Goal: Information Seeking & Learning: Learn about a topic

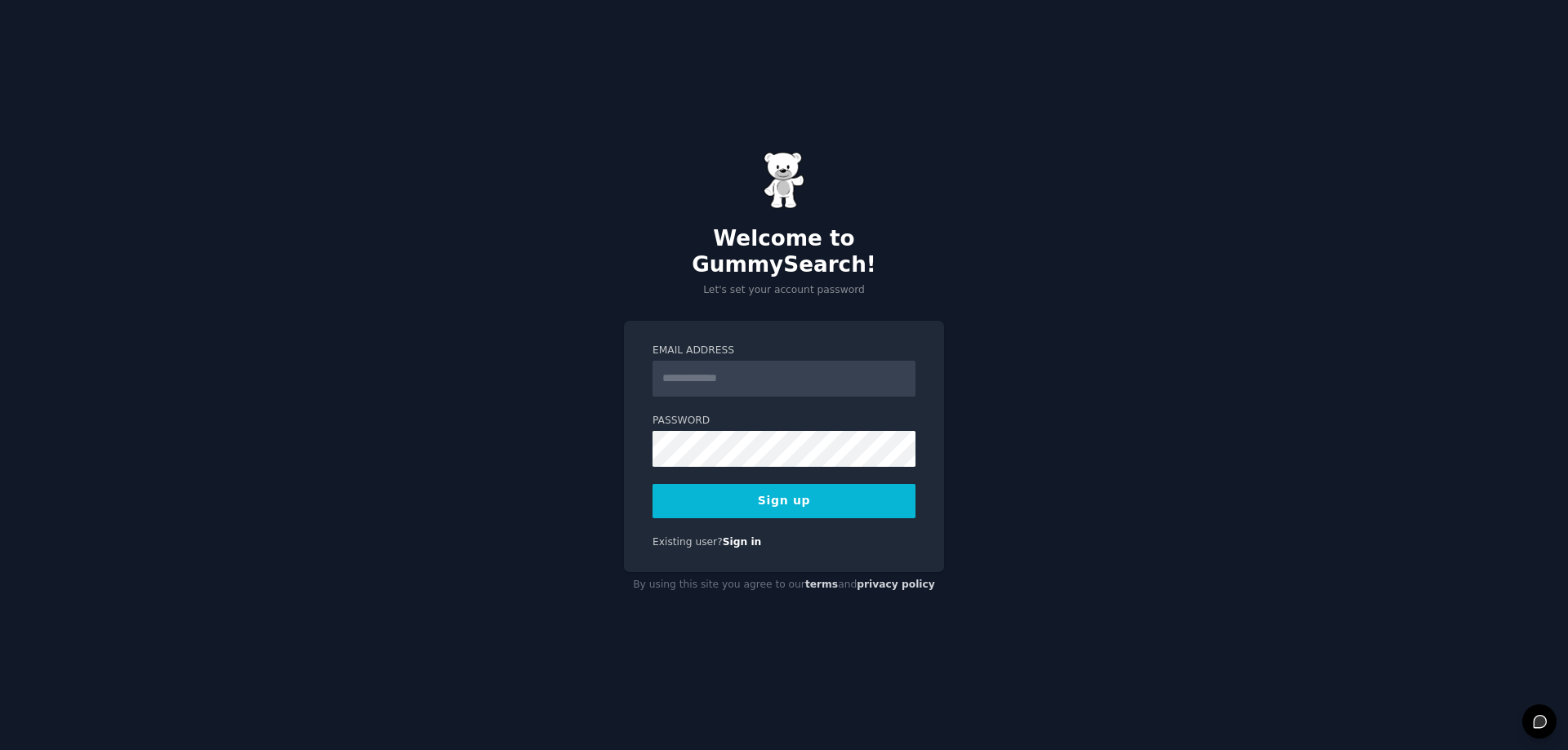
click at [717, 372] on input "Email Address" at bounding box center [784, 379] width 263 height 36
type input "**********"
click at [758, 491] on button "Sign up" at bounding box center [784, 501] width 263 height 35
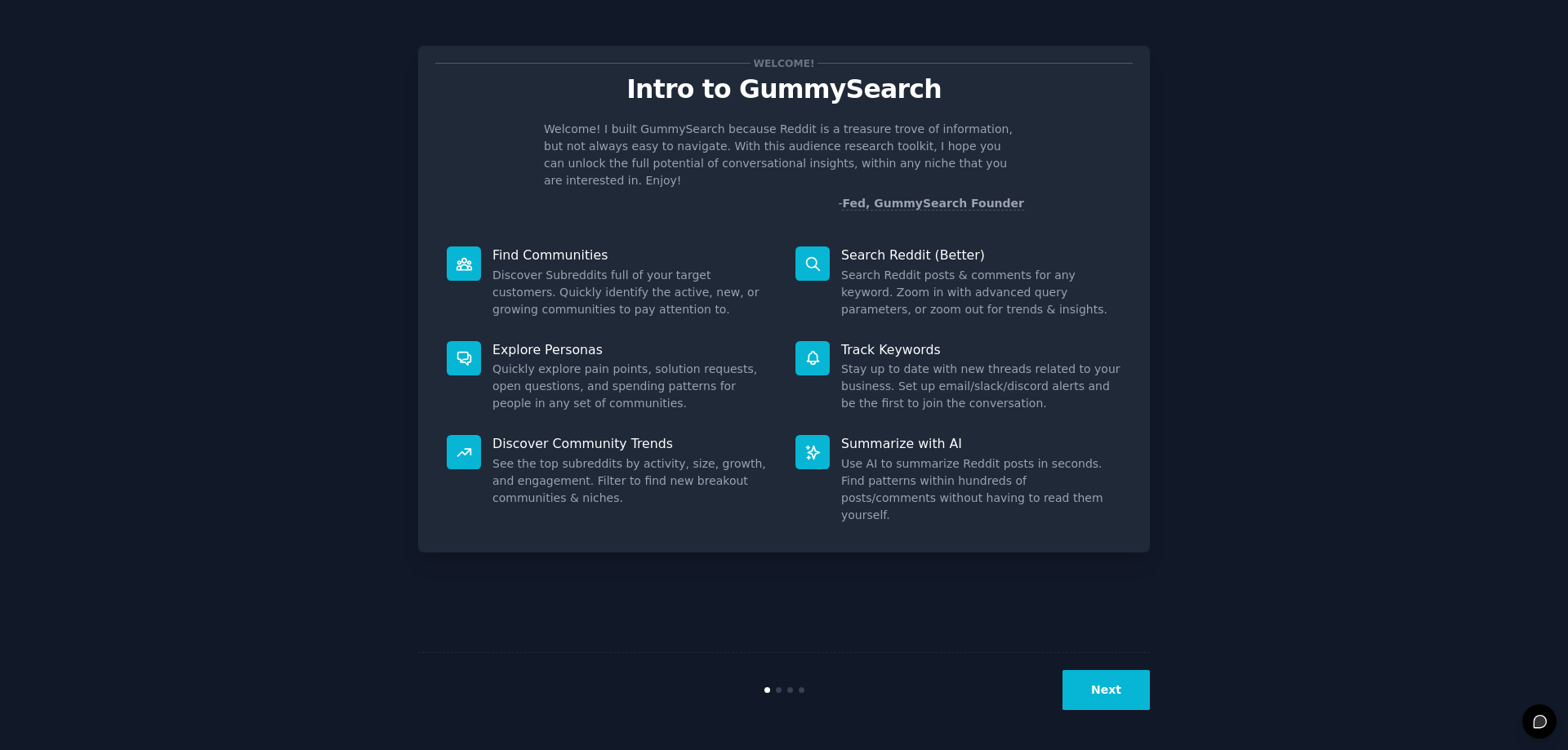
click at [1127, 688] on button "Next" at bounding box center [1106, 690] width 87 height 40
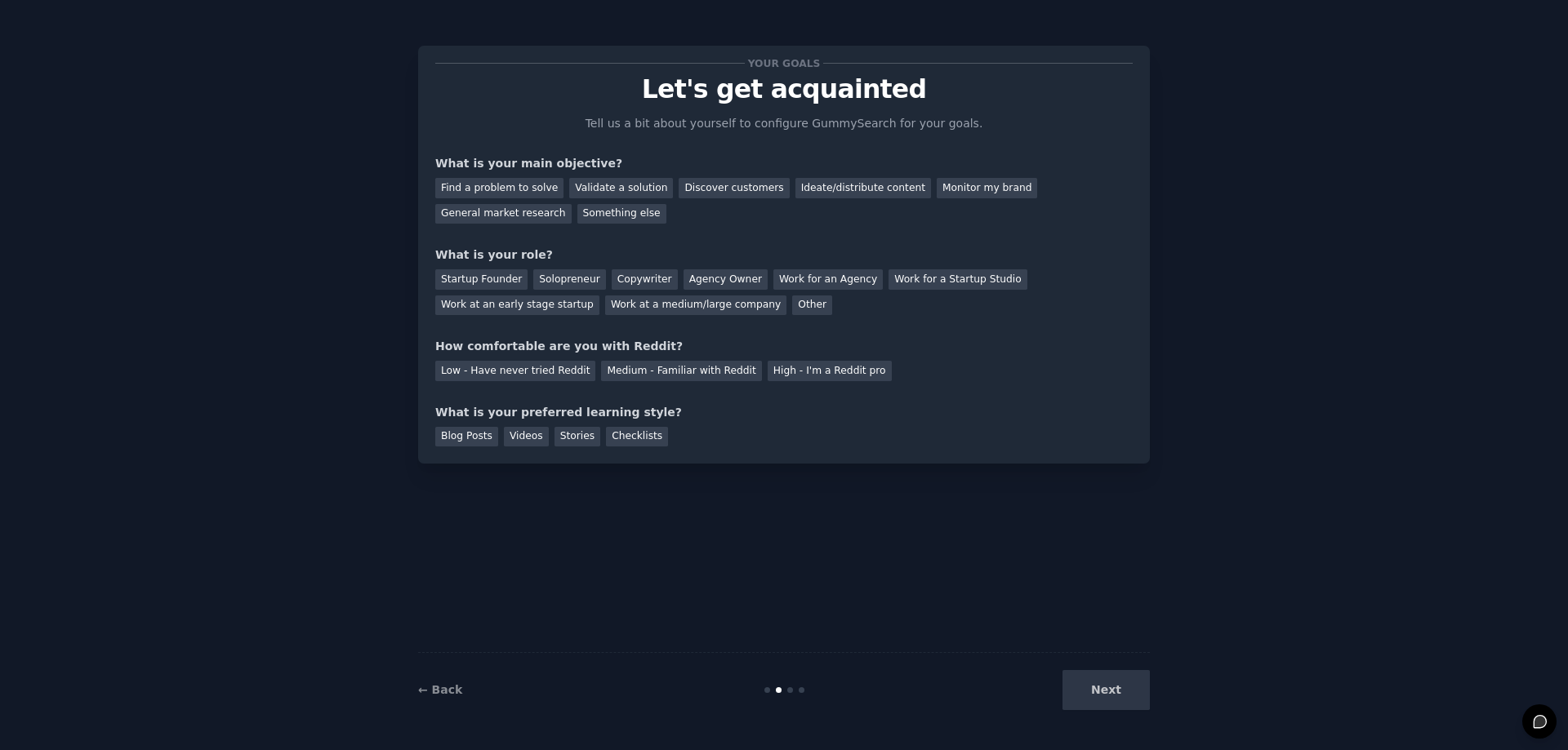
click at [1127, 688] on div "Next" at bounding box center [1028, 690] width 245 height 40
click at [1087, 693] on div "Next" at bounding box center [1028, 690] width 245 height 40
click at [955, 416] on div "What is your preferred learning style?" at bounding box center [784, 412] width 697 height 17
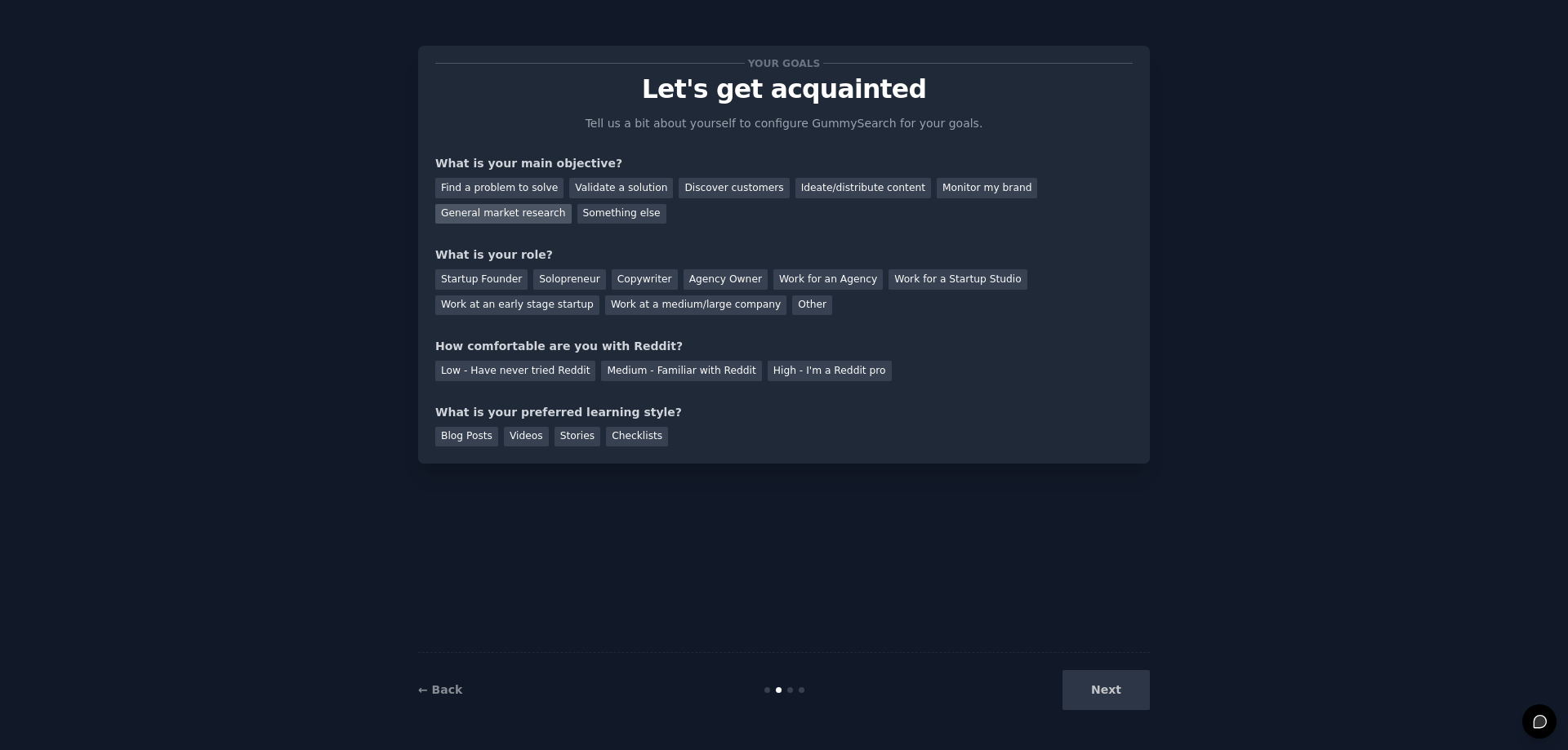
click at [571, 204] on div "General market research" at bounding box center [504, 214] width 137 height 21
click at [792, 307] on div "Other" at bounding box center [812, 306] width 40 height 21
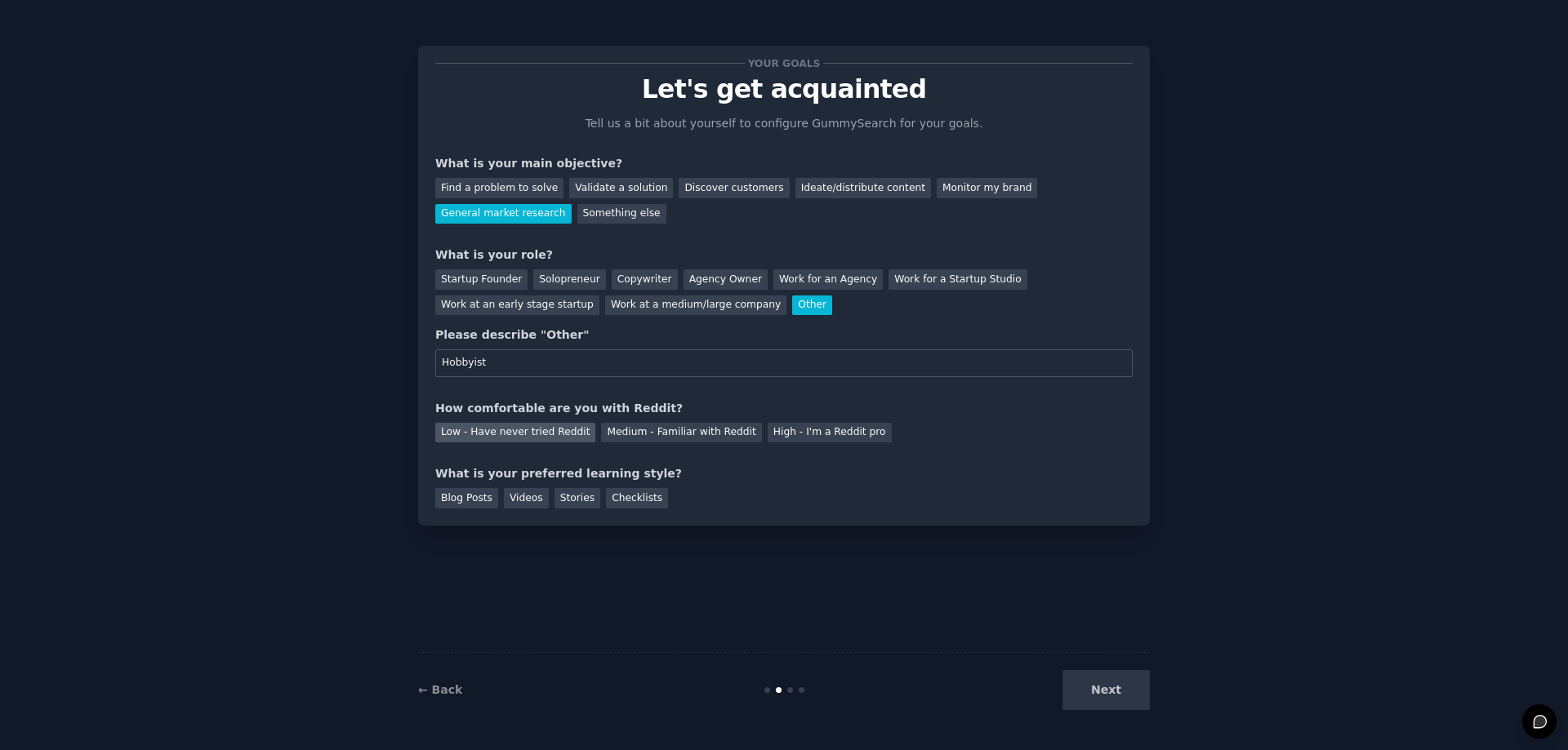
type input "Hobbyist"
click at [547, 432] on div "Low - Have never tried Reddit" at bounding box center [516, 432] width 160 height 21
click at [614, 429] on div "Medium - Familiar with Reddit" at bounding box center [681, 432] width 160 height 21
click at [525, 496] on div "Videos" at bounding box center [526, 498] width 45 height 21
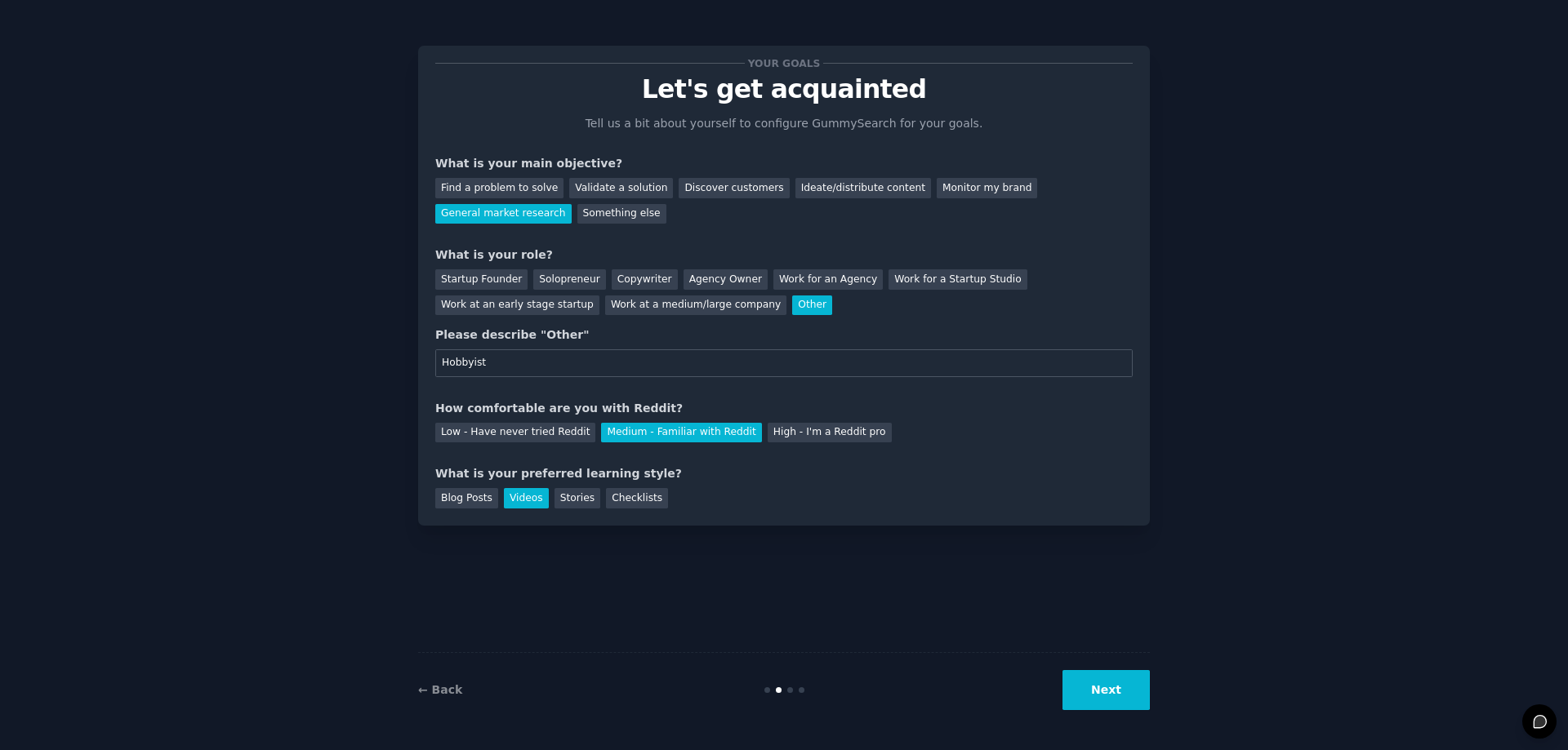
click at [1130, 699] on button "Next" at bounding box center [1106, 690] width 87 height 40
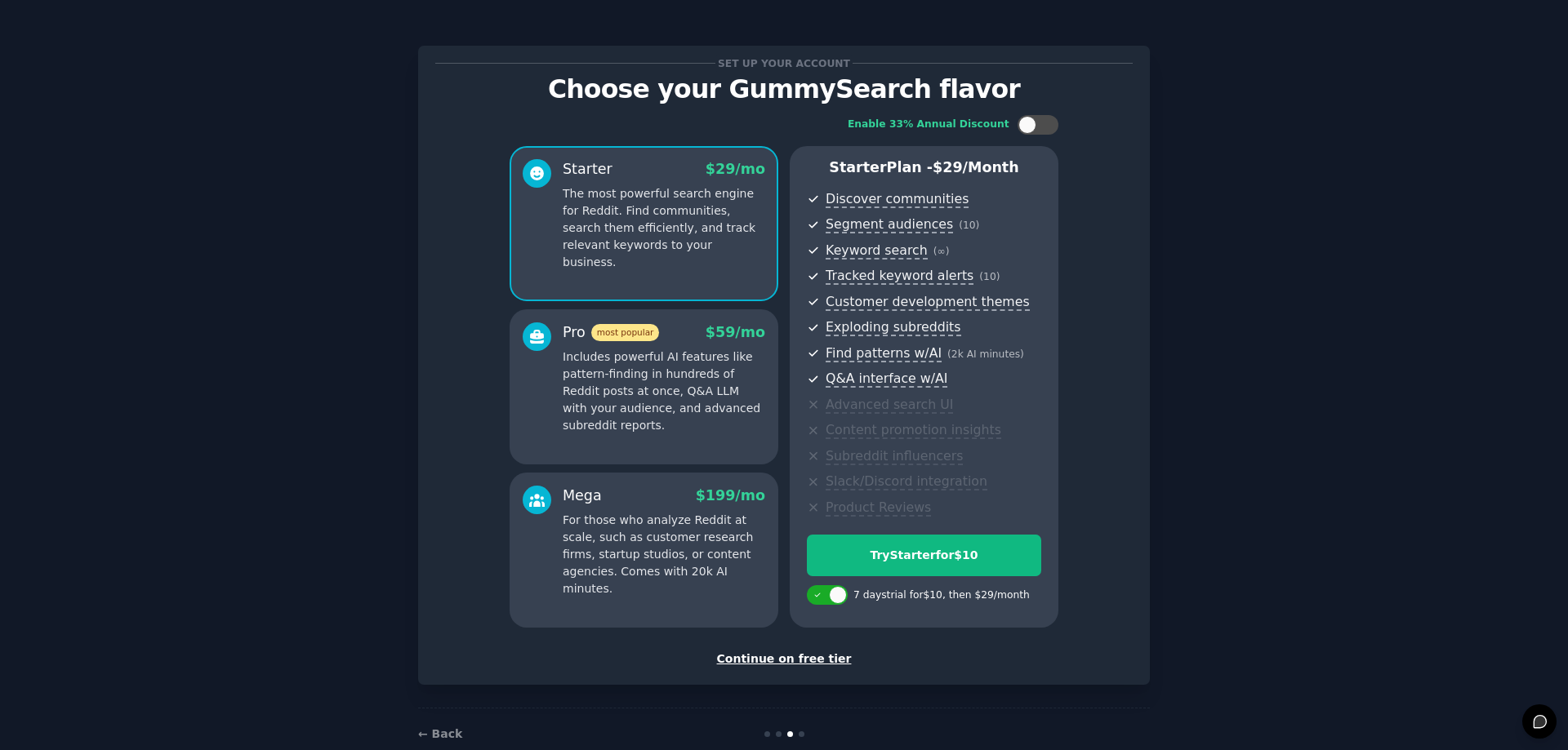
click at [776, 660] on div "Continue on free tier" at bounding box center [784, 658] width 697 height 17
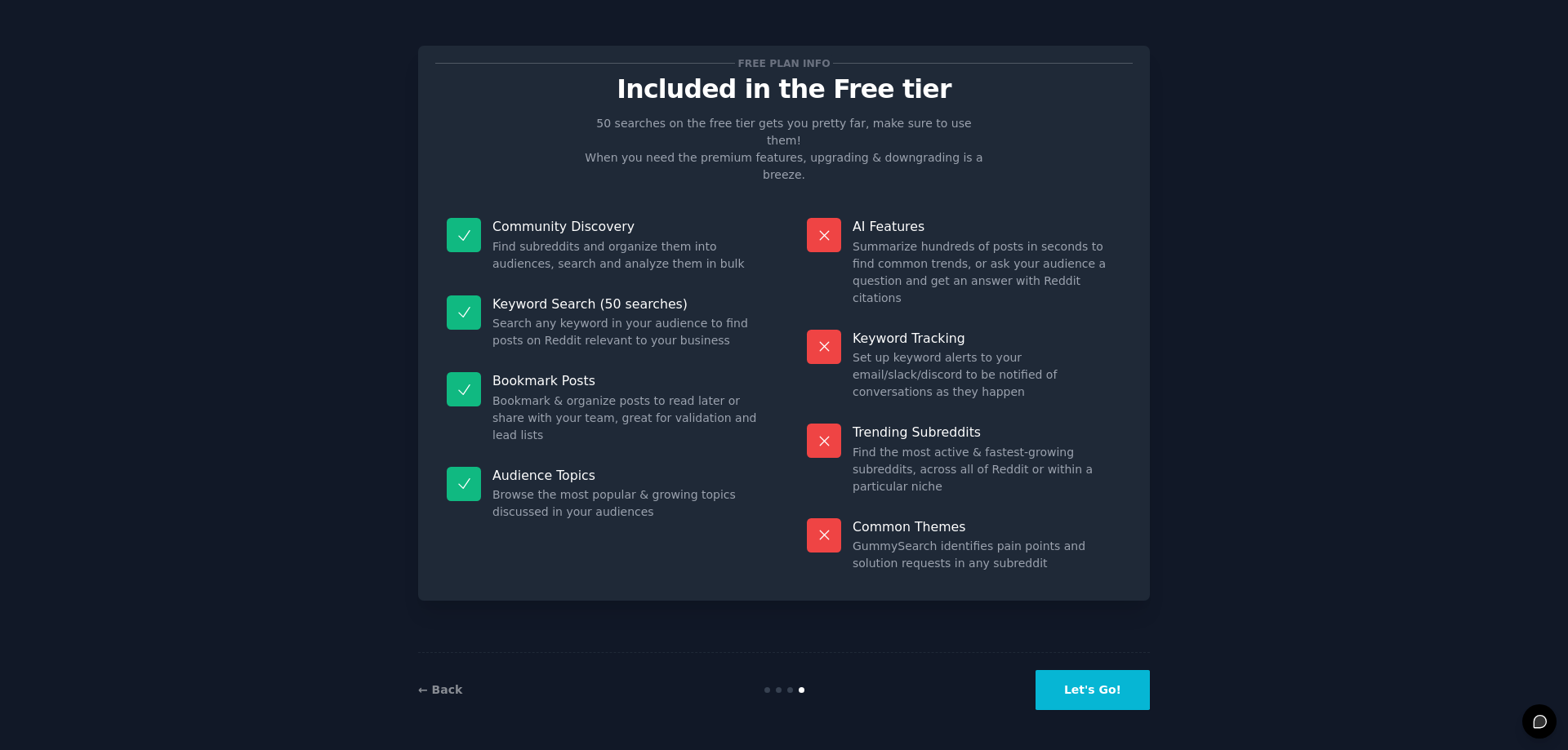
click at [1084, 688] on button "Let's Go!" at bounding box center [1092, 690] width 114 height 40
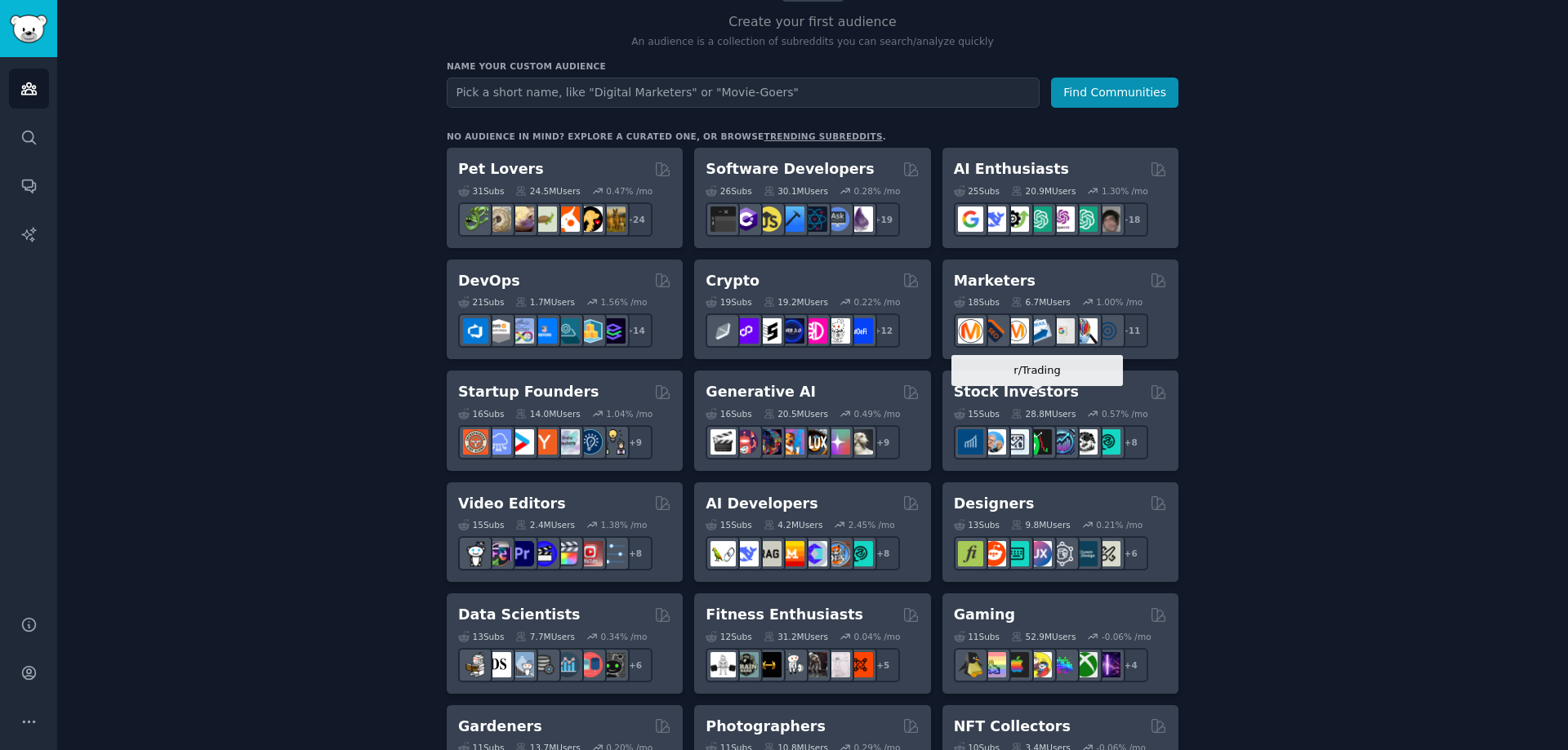
scroll to position [141, 0]
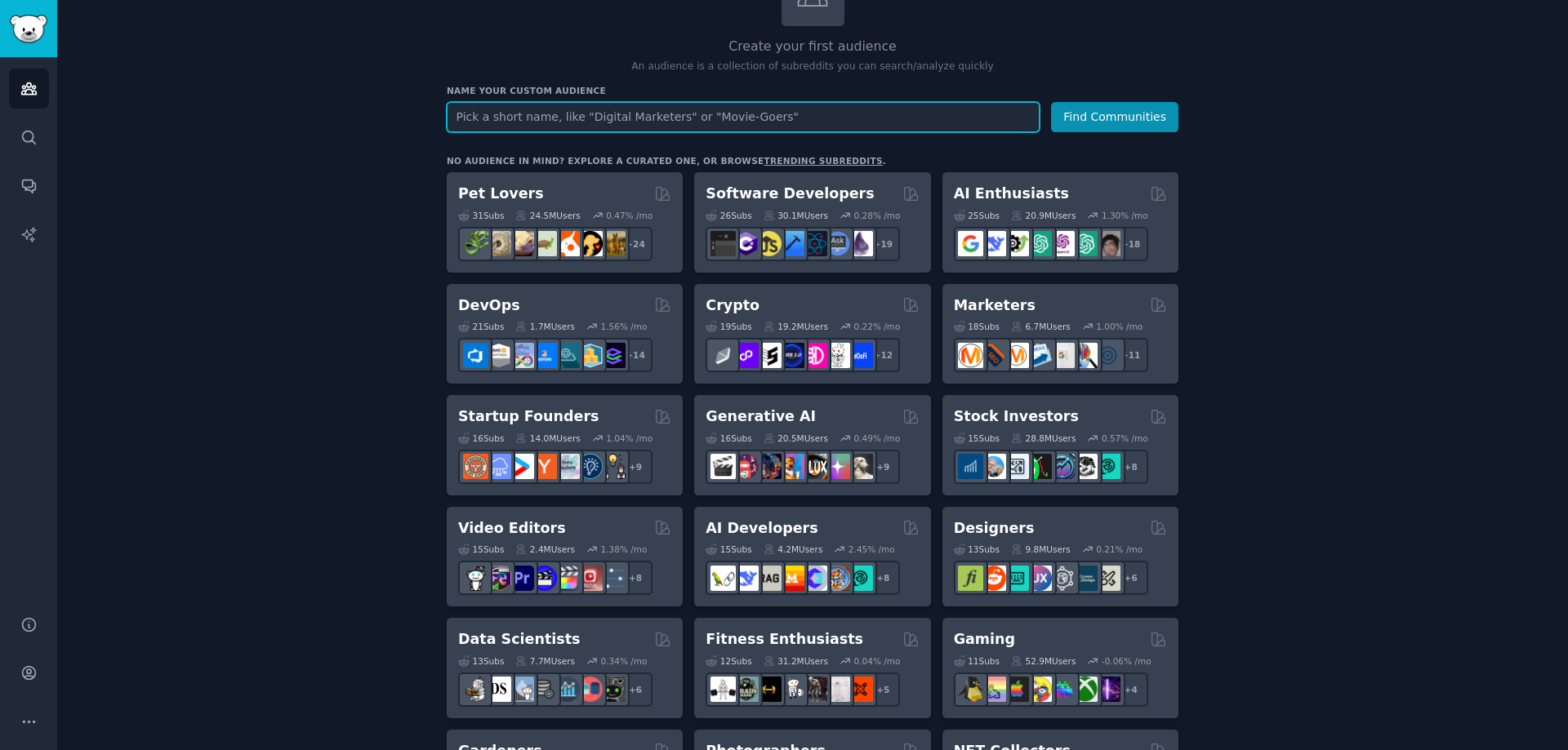
click at [632, 119] on input "text" at bounding box center [742, 117] width 593 height 31
click at [818, 121] on input "text" at bounding box center [742, 117] width 593 height 31
click at [1051, 102] on button "Find Communities" at bounding box center [1115, 117] width 128 height 31
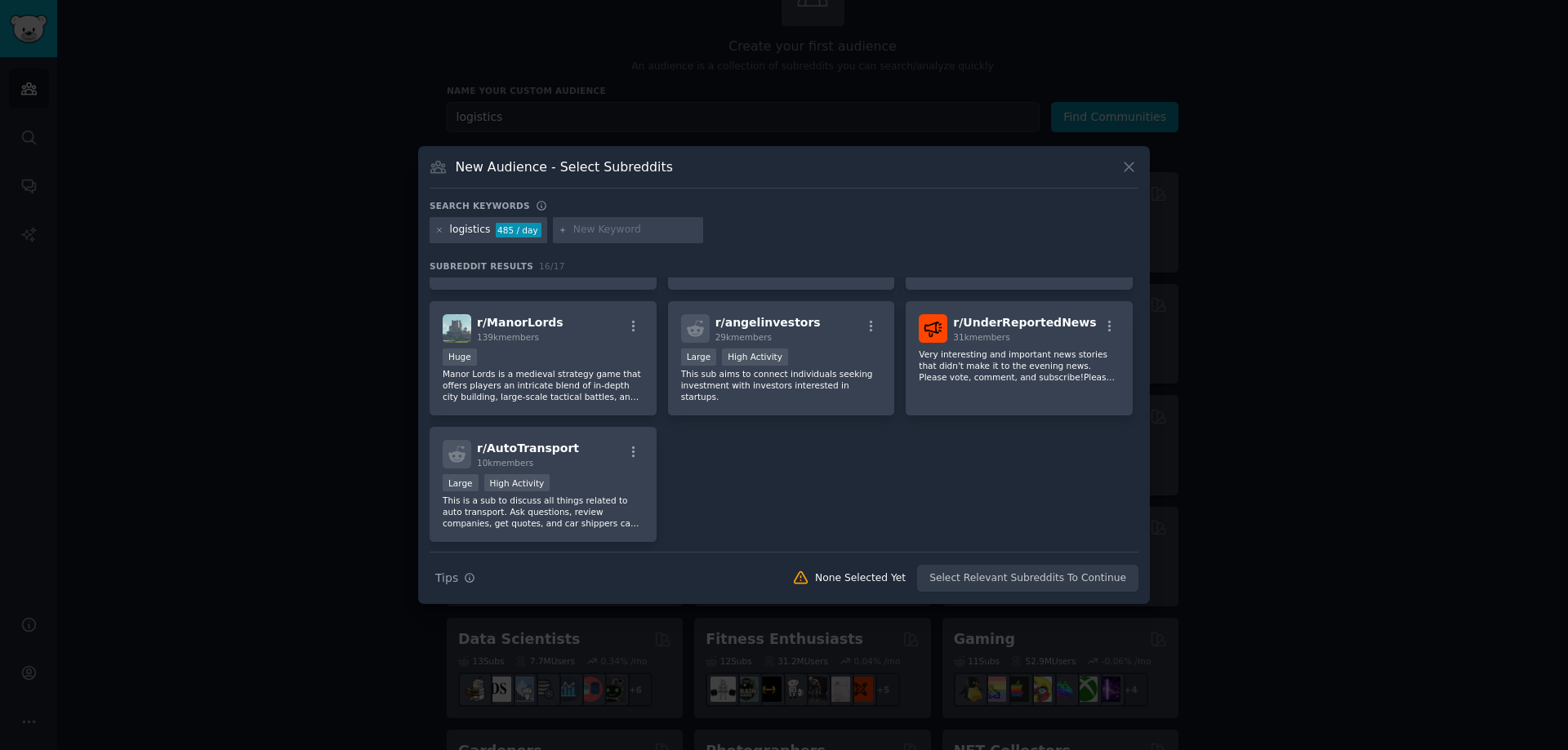
scroll to position [470, 0]
click at [1135, 164] on icon at bounding box center [1128, 166] width 17 height 17
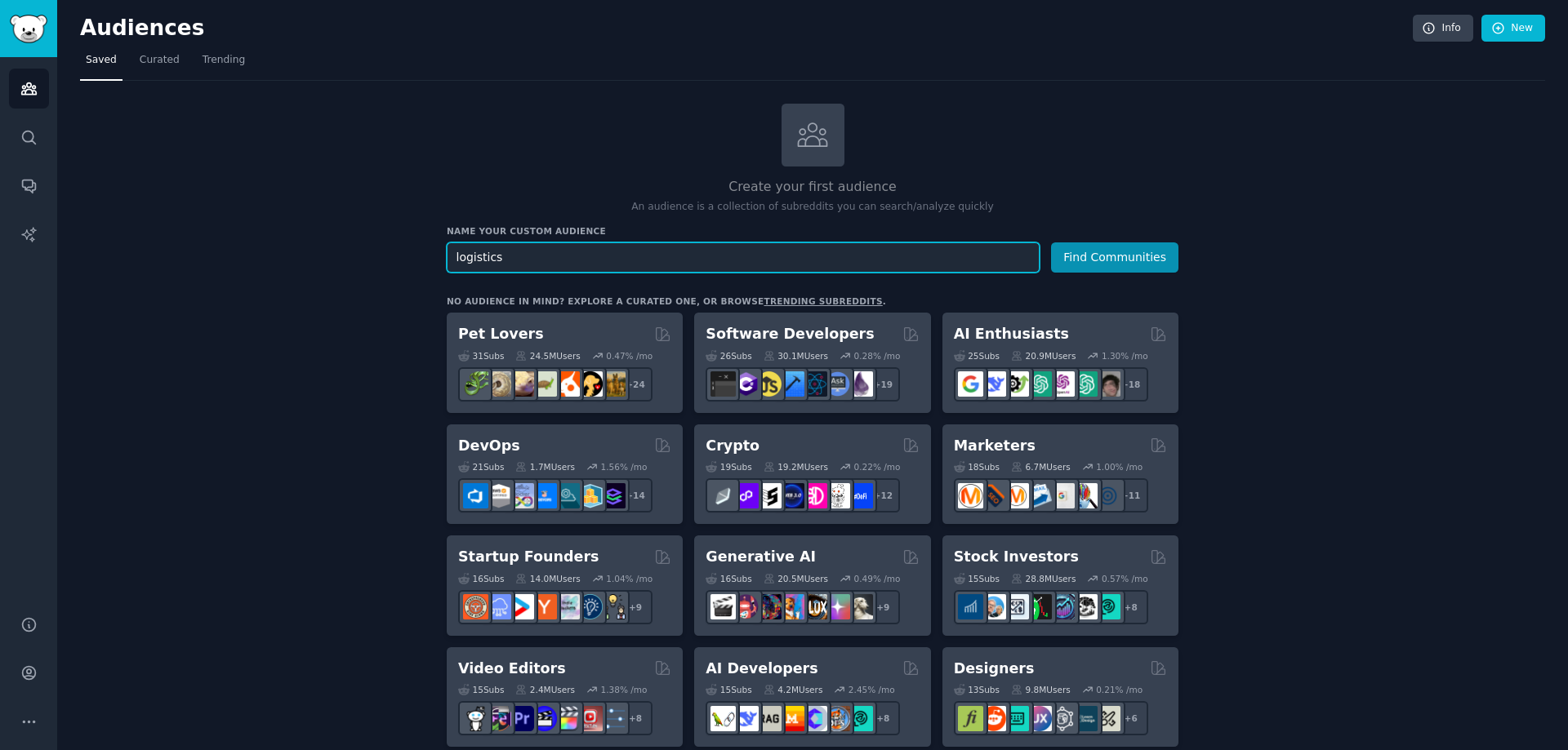
click at [885, 270] on input "logistics" at bounding box center [742, 257] width 593 height 31
type input "ponds"
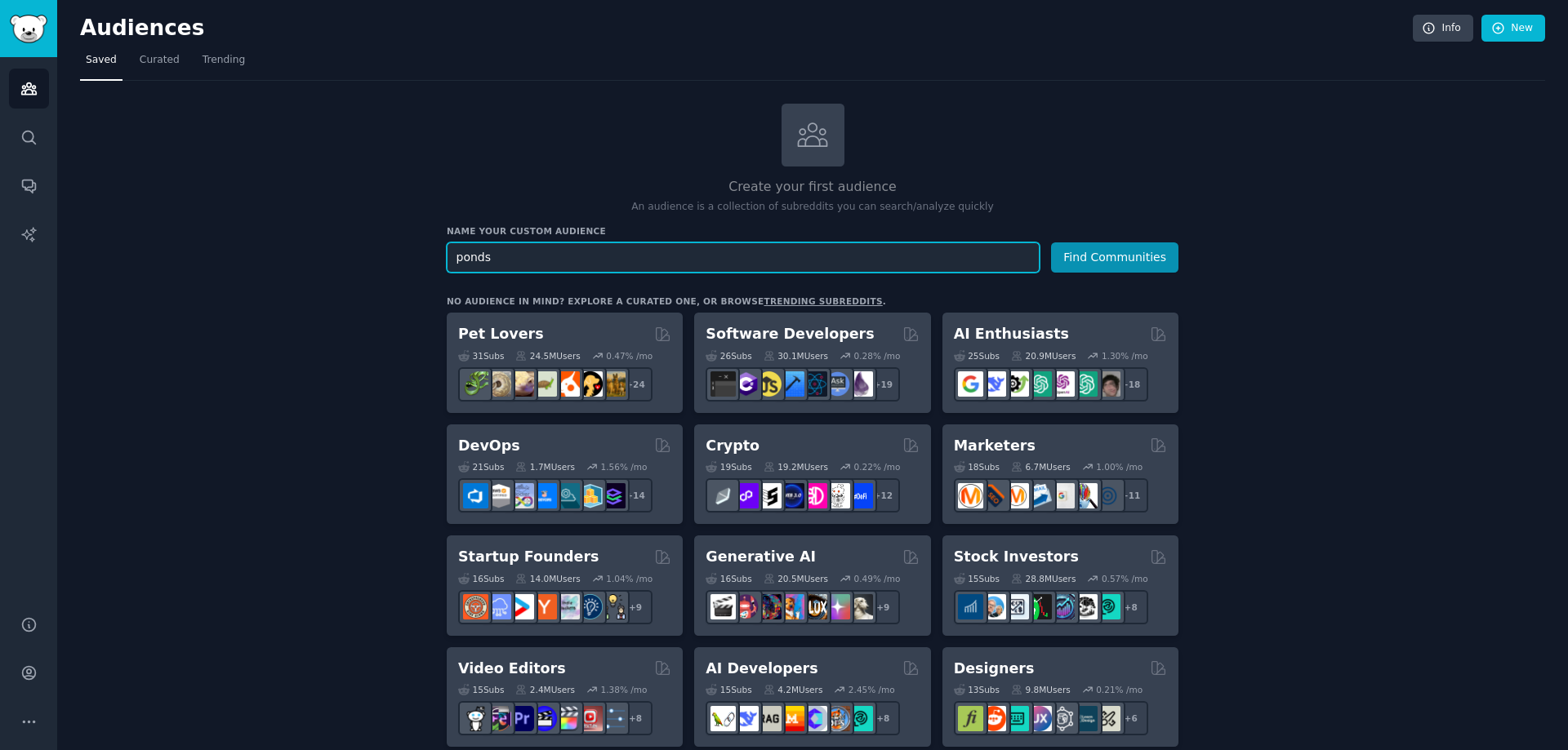
click at [1051, 242] on button "Find Communities" at bounding box center [1115, 257] width 128 height 31
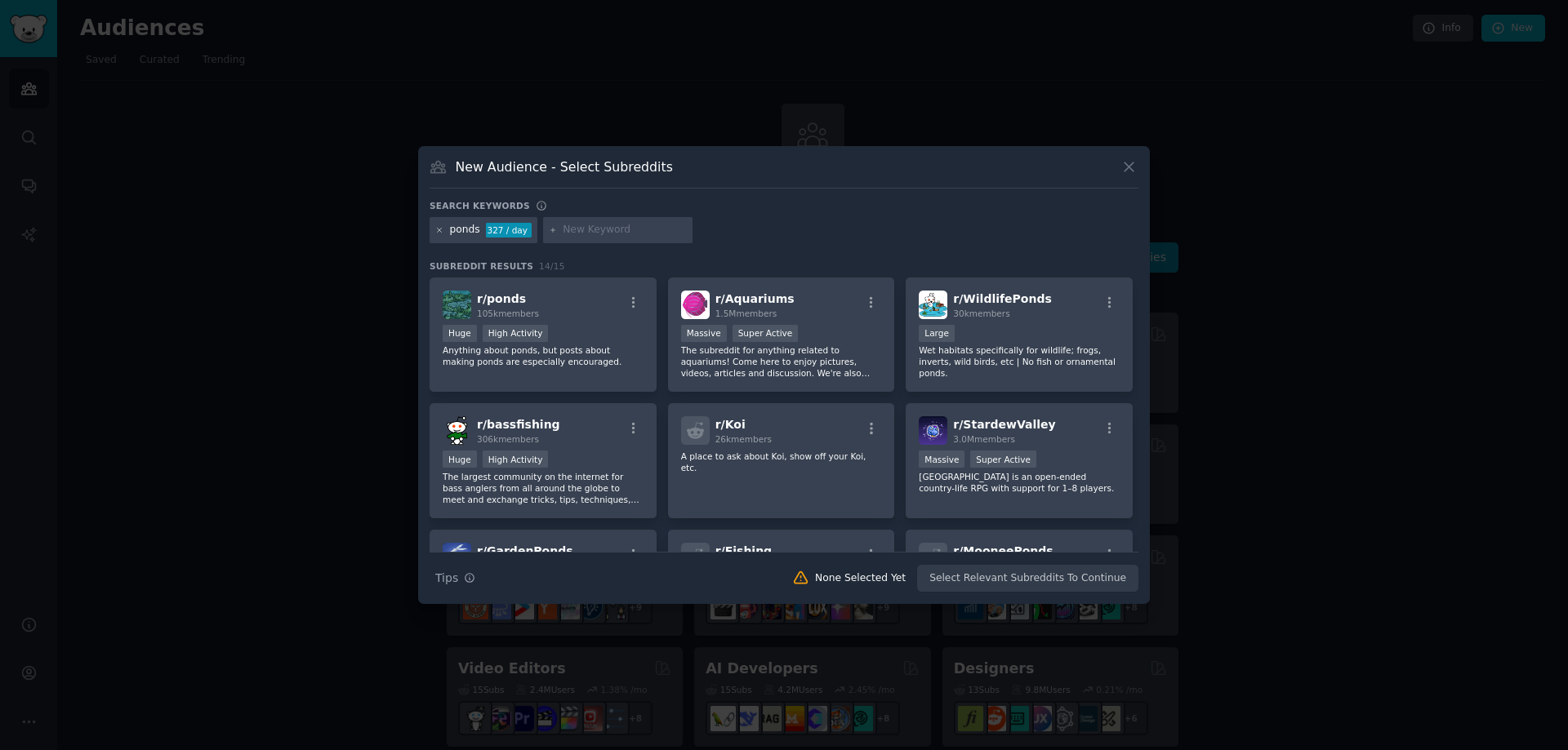
click at [440, 231] on icon at bounding box center [440, 230] width 9 height 9
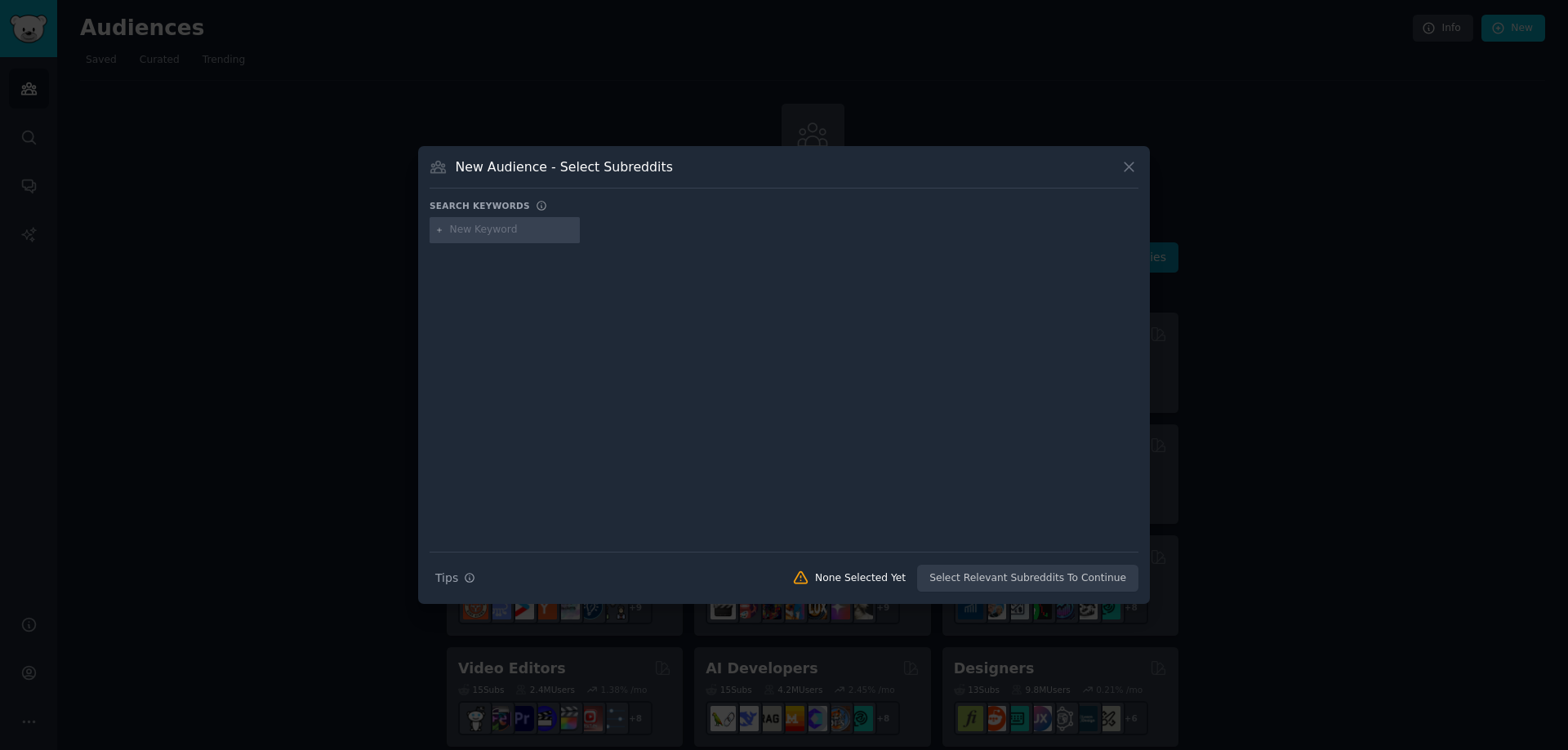
click at [461, 232] on input "text" at bounding box center [511, 230] width 124 height 15
type input "landscaping"
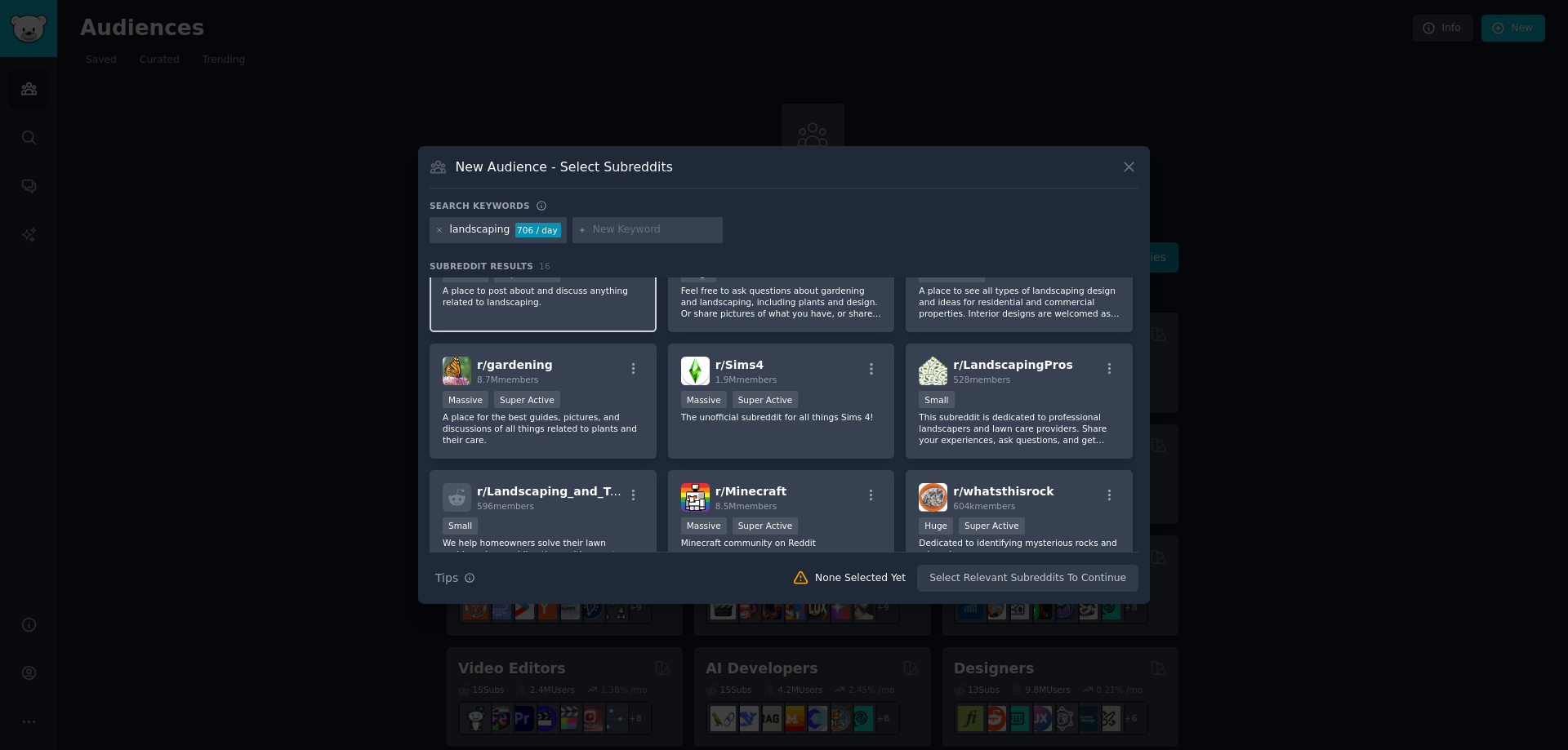
scroll to position [63, 0]
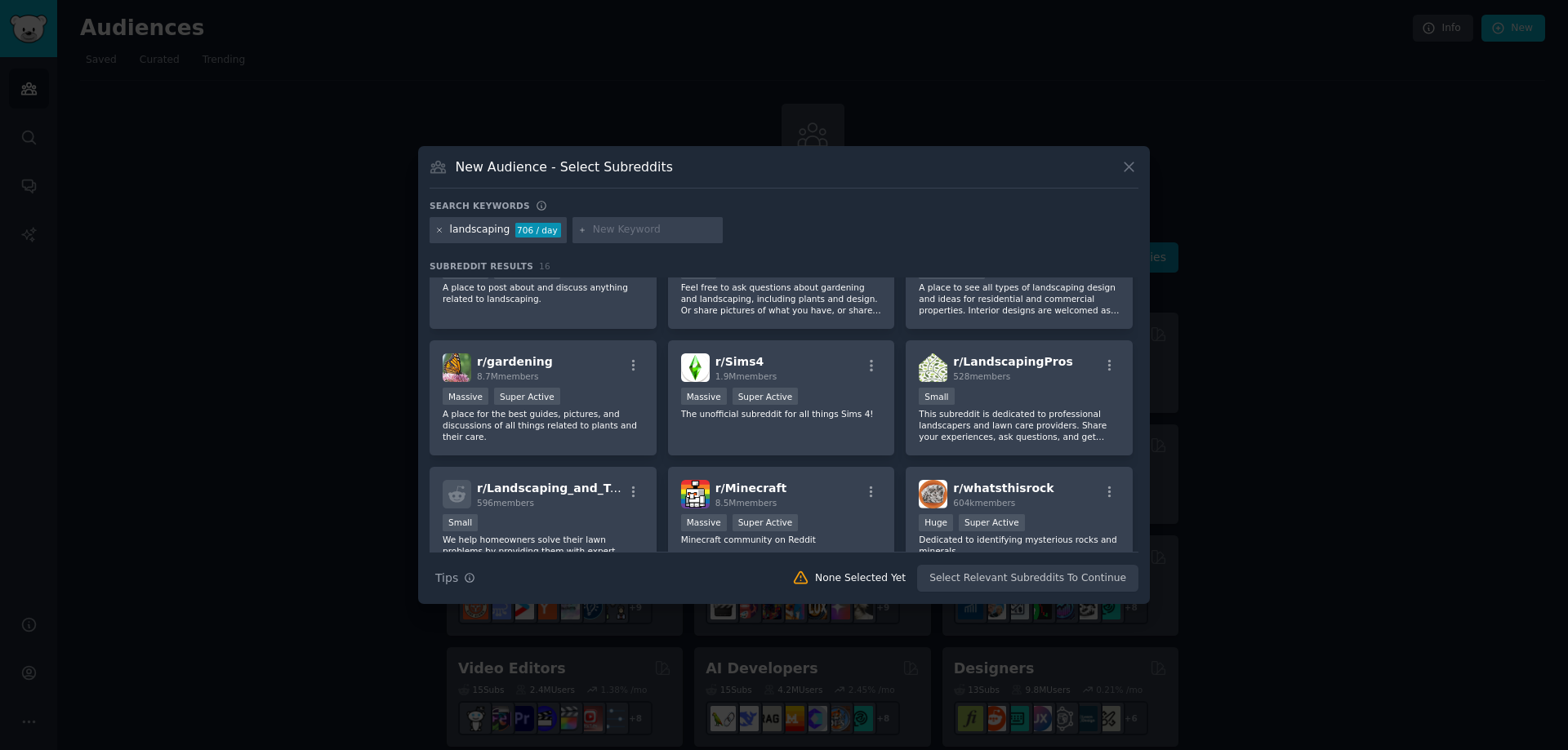
click at [441, 231] on icon at bounding box center [440, 230] width 4 height 4
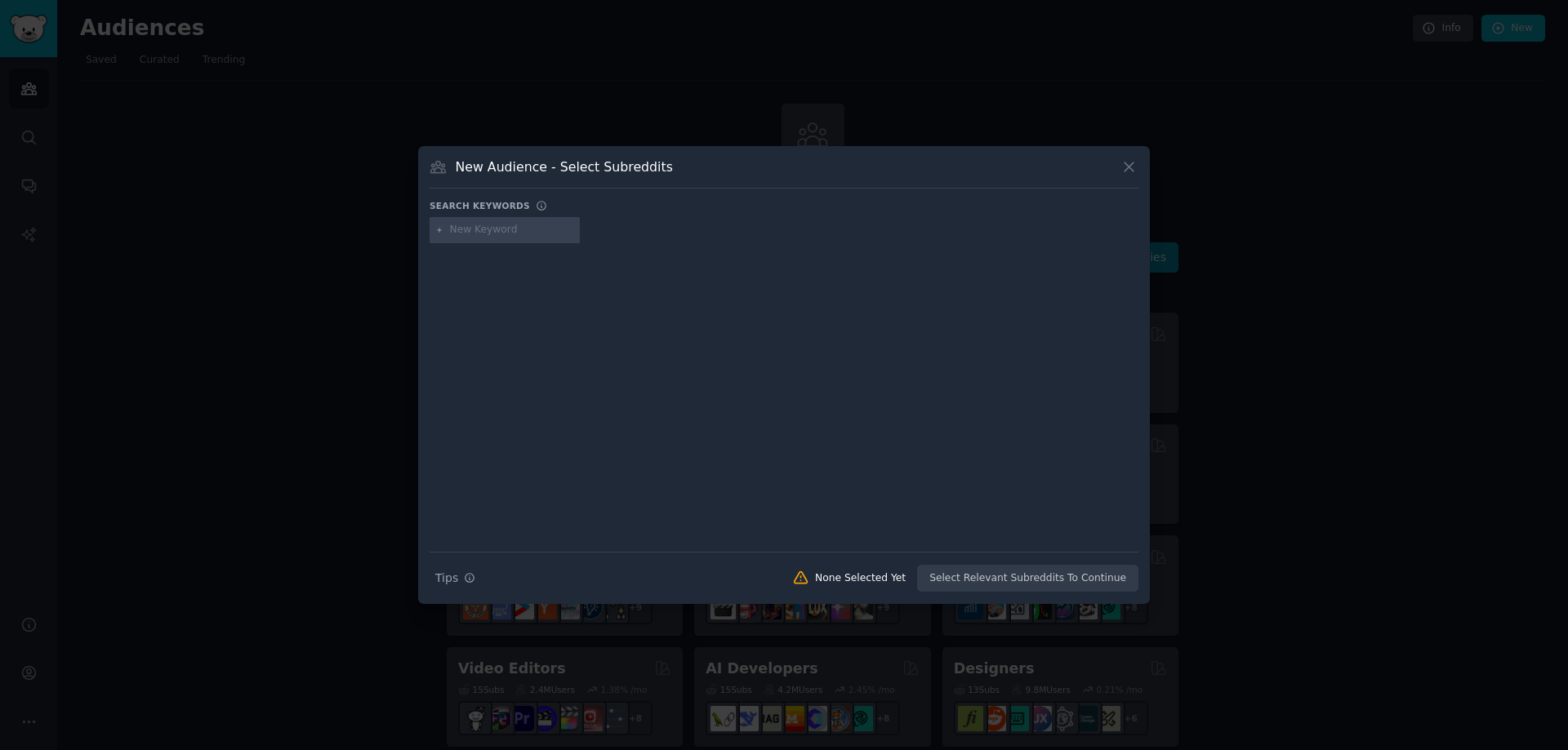
click at [473, 235] on input "text" at bounding box center [511, 230] width 124 height 15
type input "ponds"
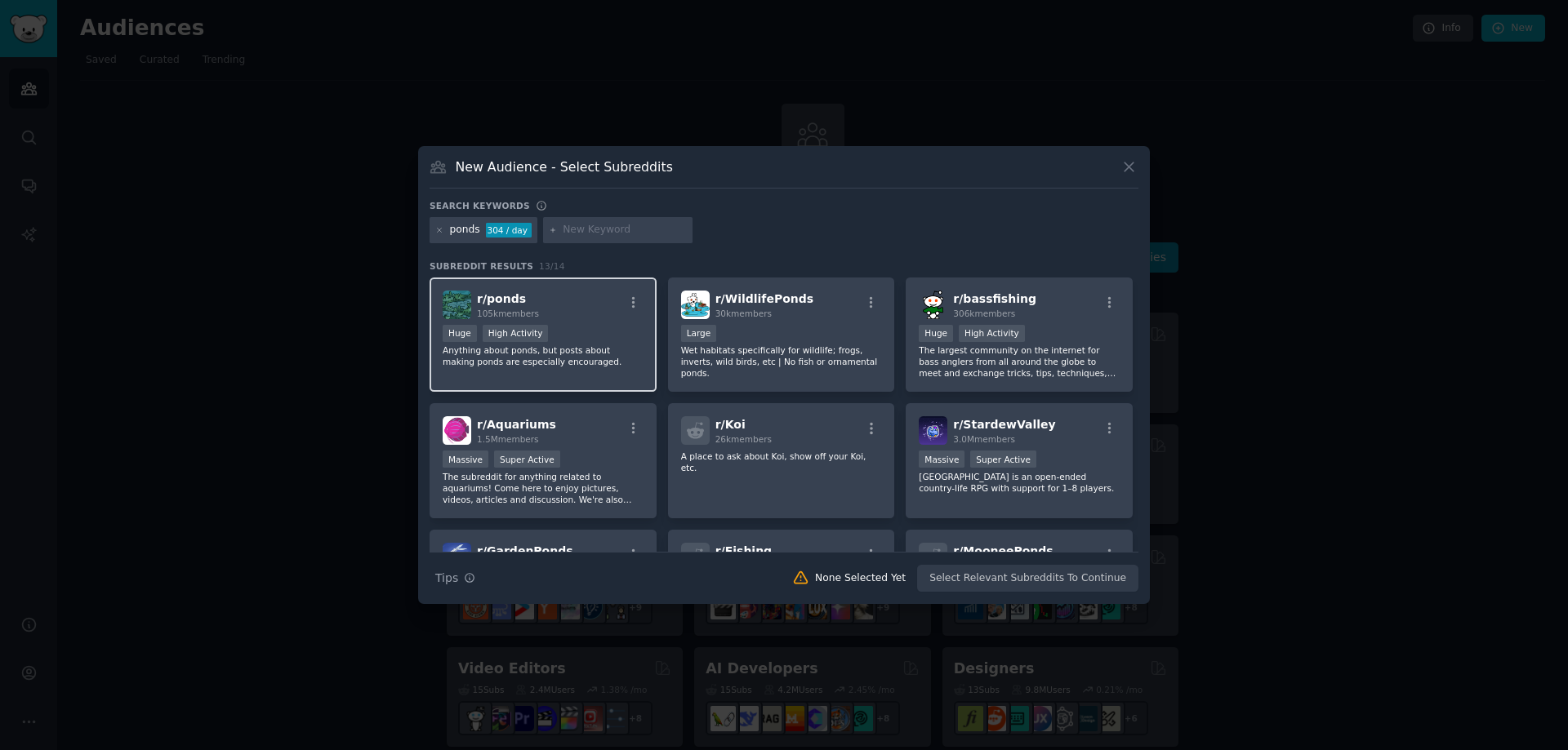
click at [568, 322] on div "r/ ponds 105k members Huge High Activity Anything about ponds, but posts about …" at bounding box center [542, 334] width 227 height 115
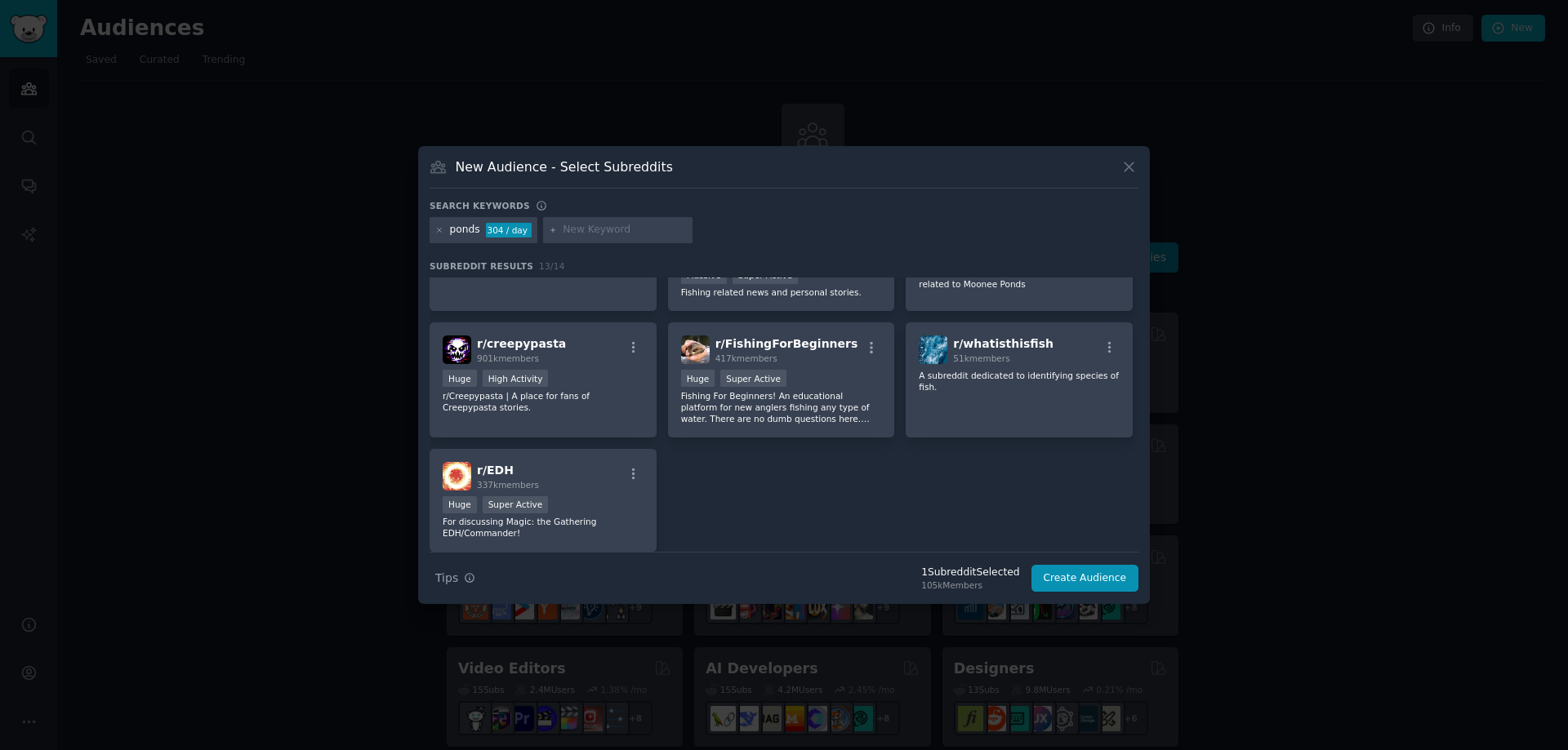
scroll to position [319, 0]
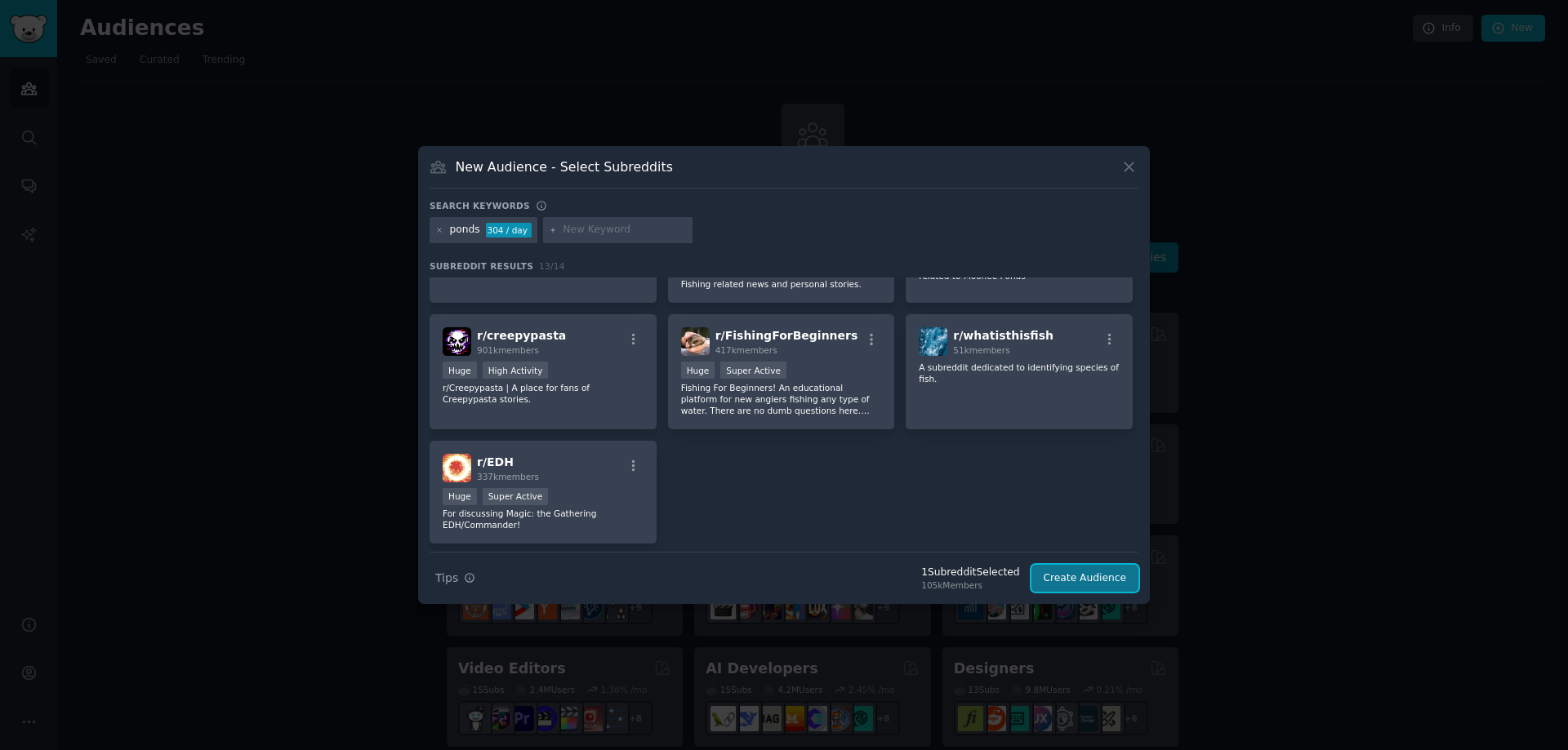
click at [1078, 582] on button "Create Audience" at bounding box center [1085, 579] width 108 height 28
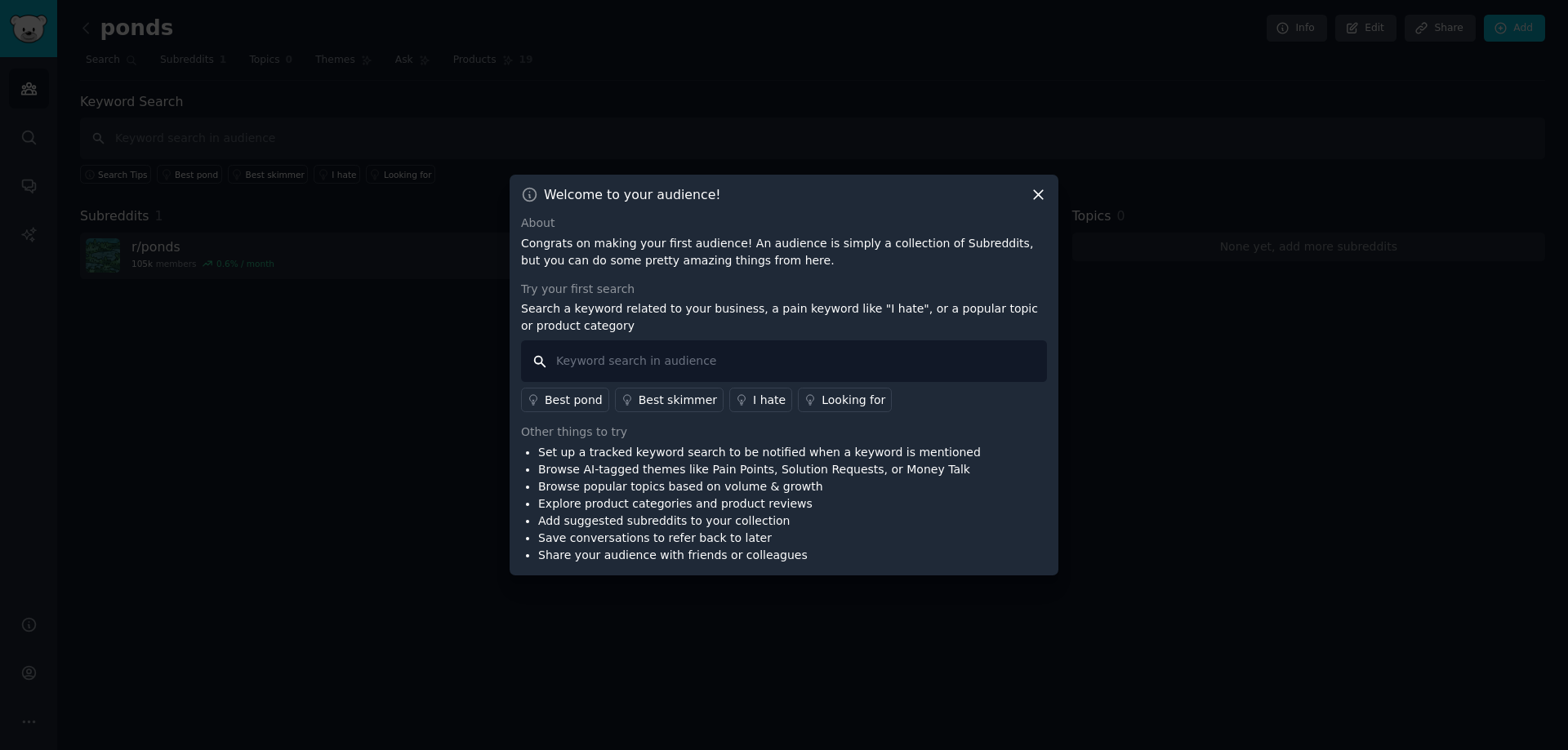
click at [778, 353] on input "text" at bounding box center [783, 361] width 526 height 42
type input "i hate"
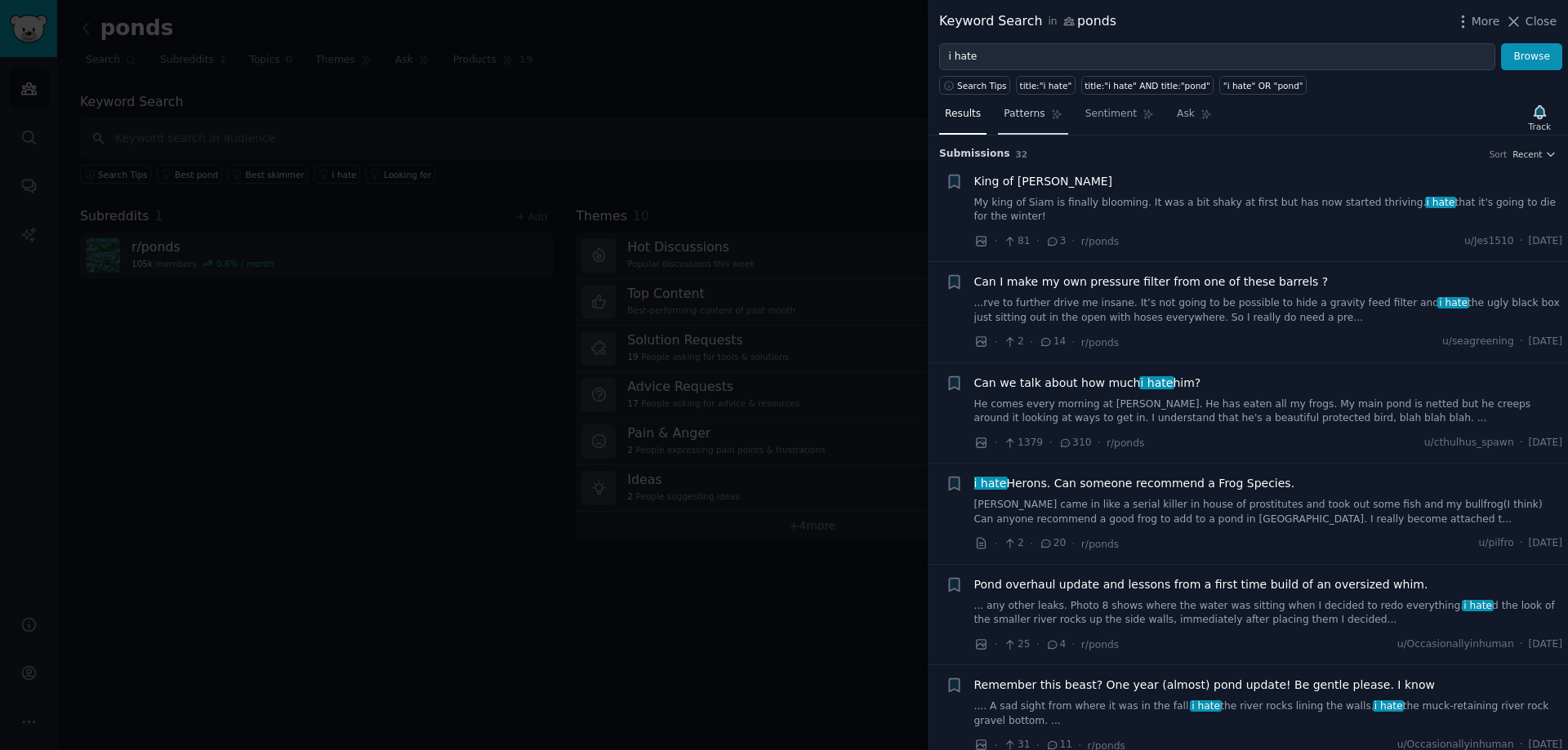
click at [1029, 117] on span "Patterns" at bounding box center [1024, 114] width 41 height 15
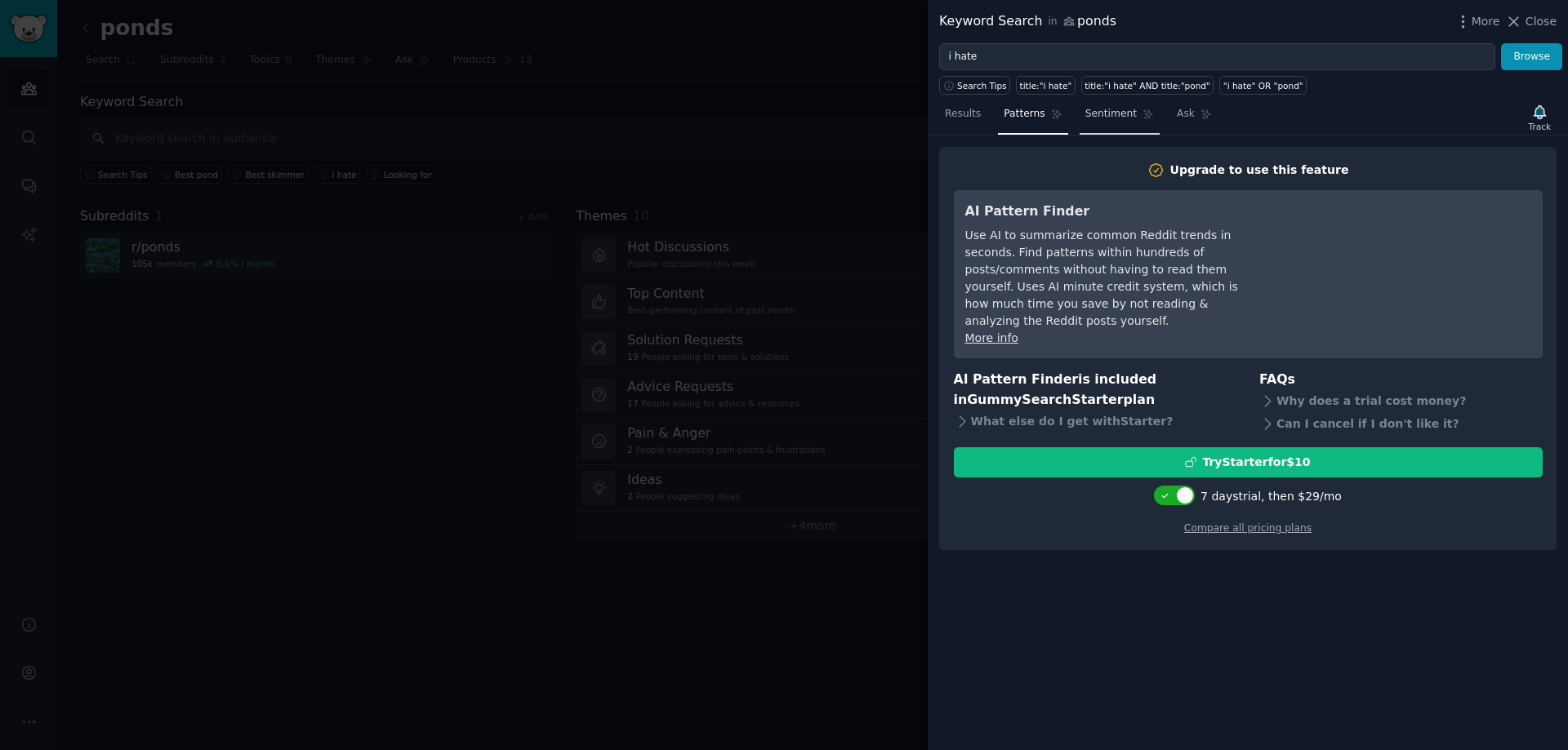
click at [1085, 120] on span "Sentiment" at bounding box center [1111, 114] width 51 height 15
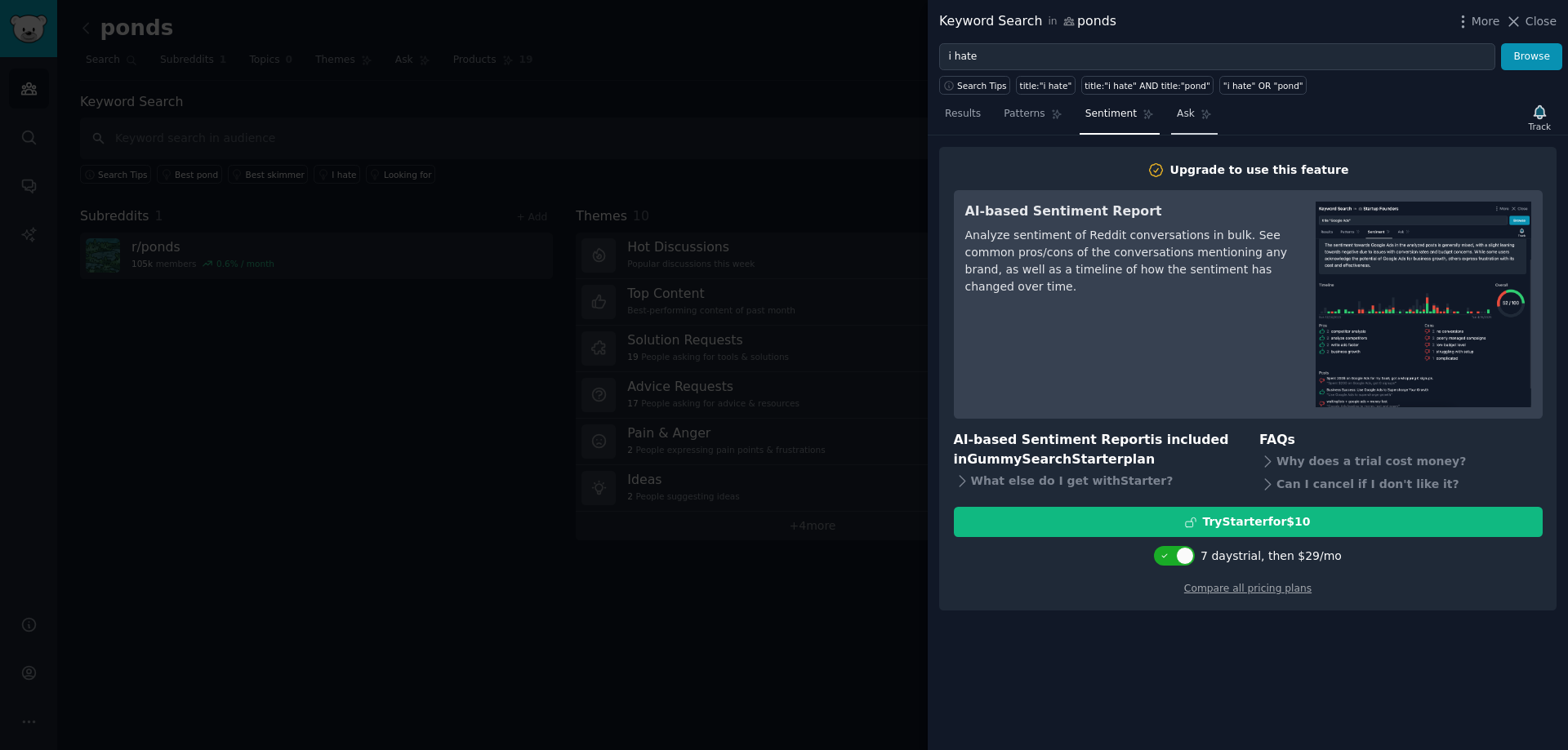
click at [1177, 114] on span "Ask" at bounding box center [1186, 114] width 18 height 15
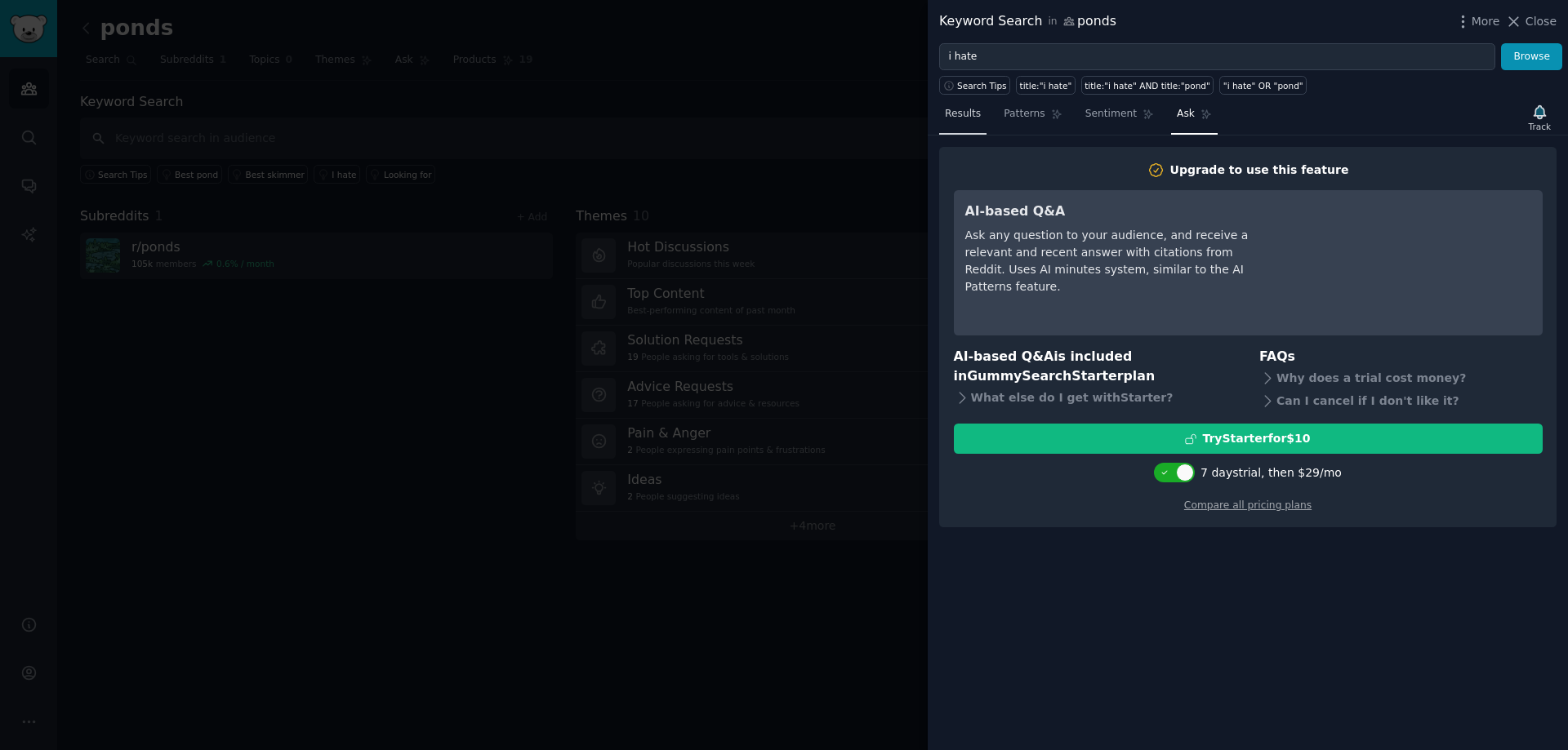
click at [962, 120] on link "Results" at bounding box center [963, 118] width 48 height 34
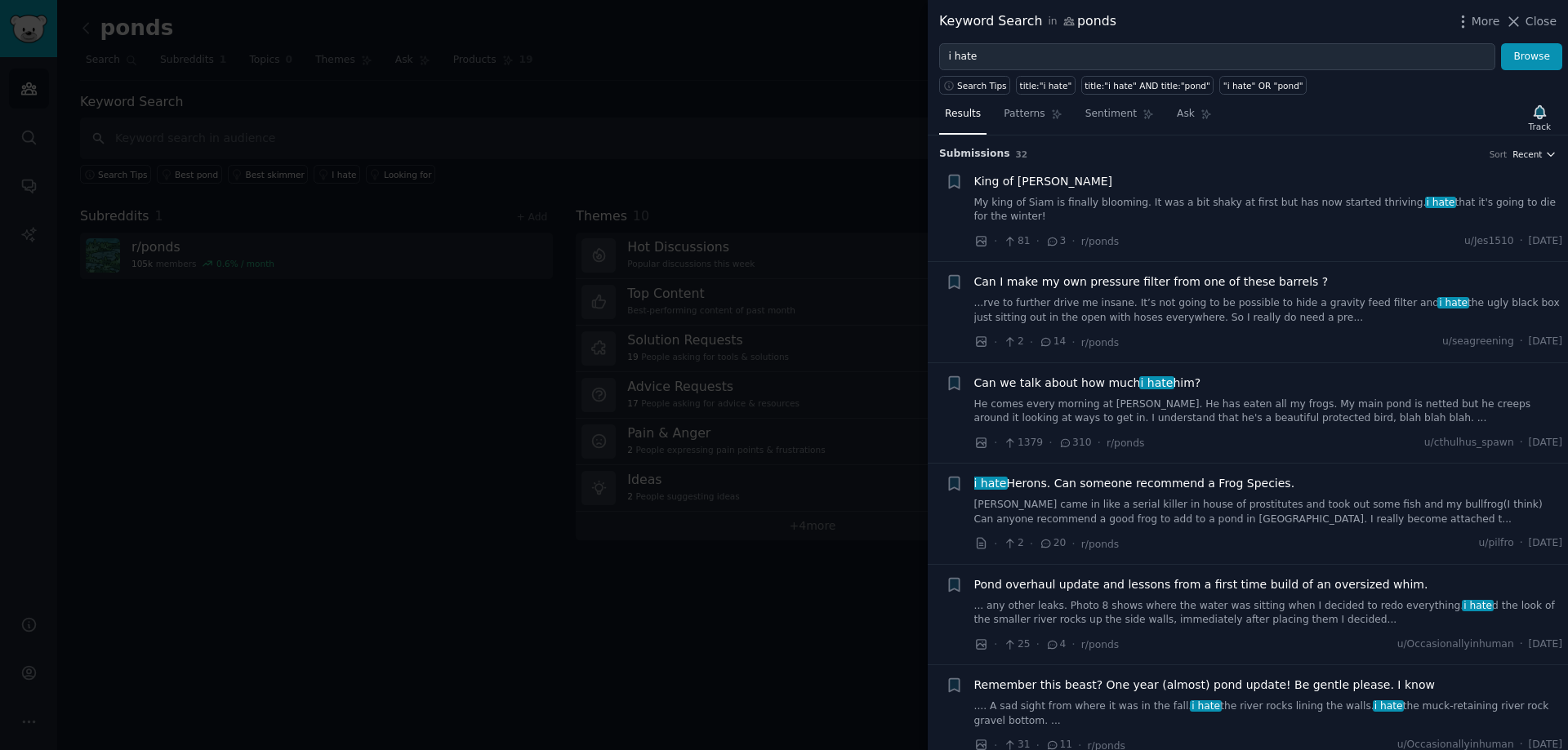
click at [1546, 151] on icon "button" at bounding box center [1551, 154] width 12 height 12
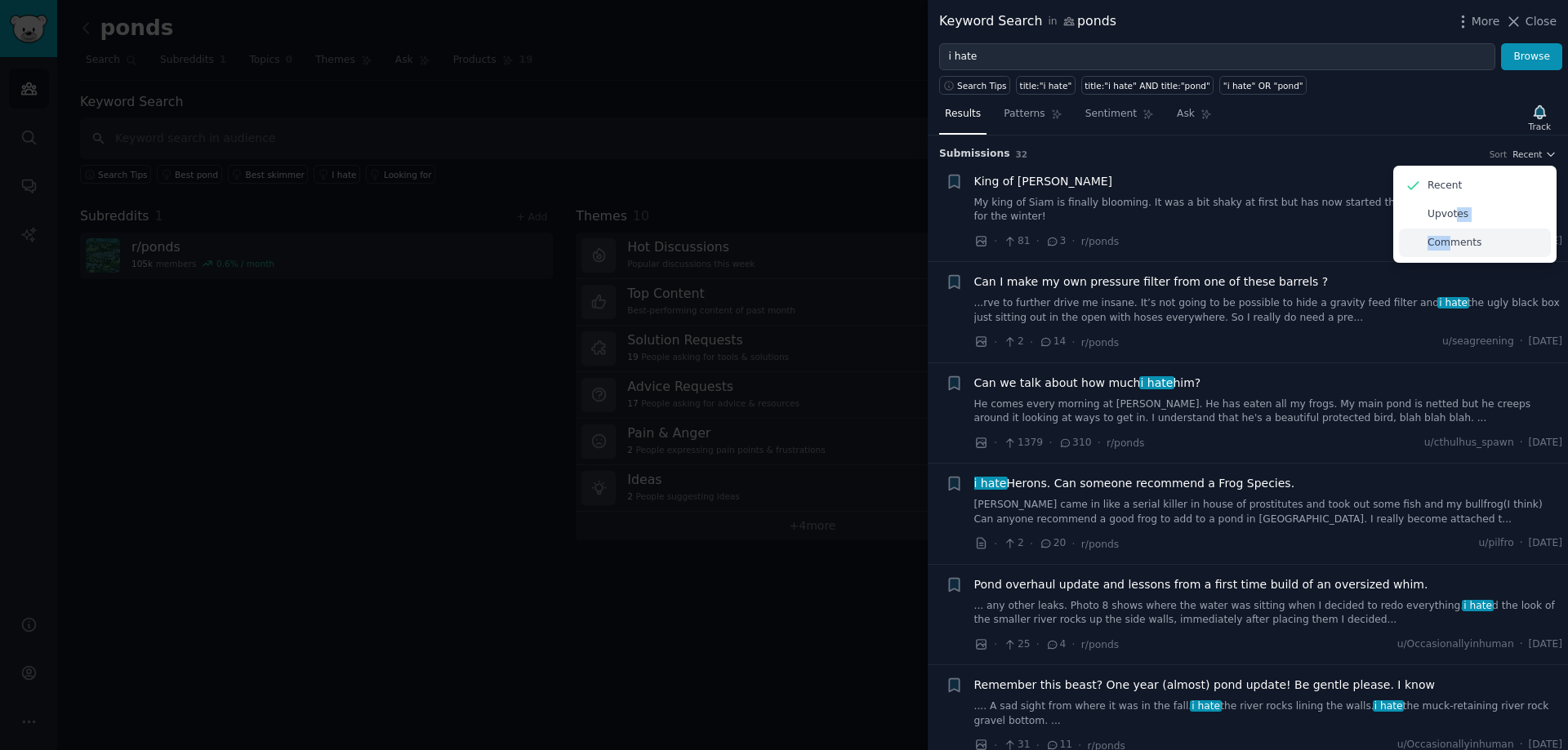
drag, startPoint x: 1453, startPoint y: 221, endPoint x: 1442, endPoint y: 244, distance: 25.5
click at [1442, 244] on div "Recent Upvotes Comments" at bounding box center [1474, 214] width 163 height 97
click at [1442, 238] on p "Comments" at bounding box center [1454, 242] width 53 height 15
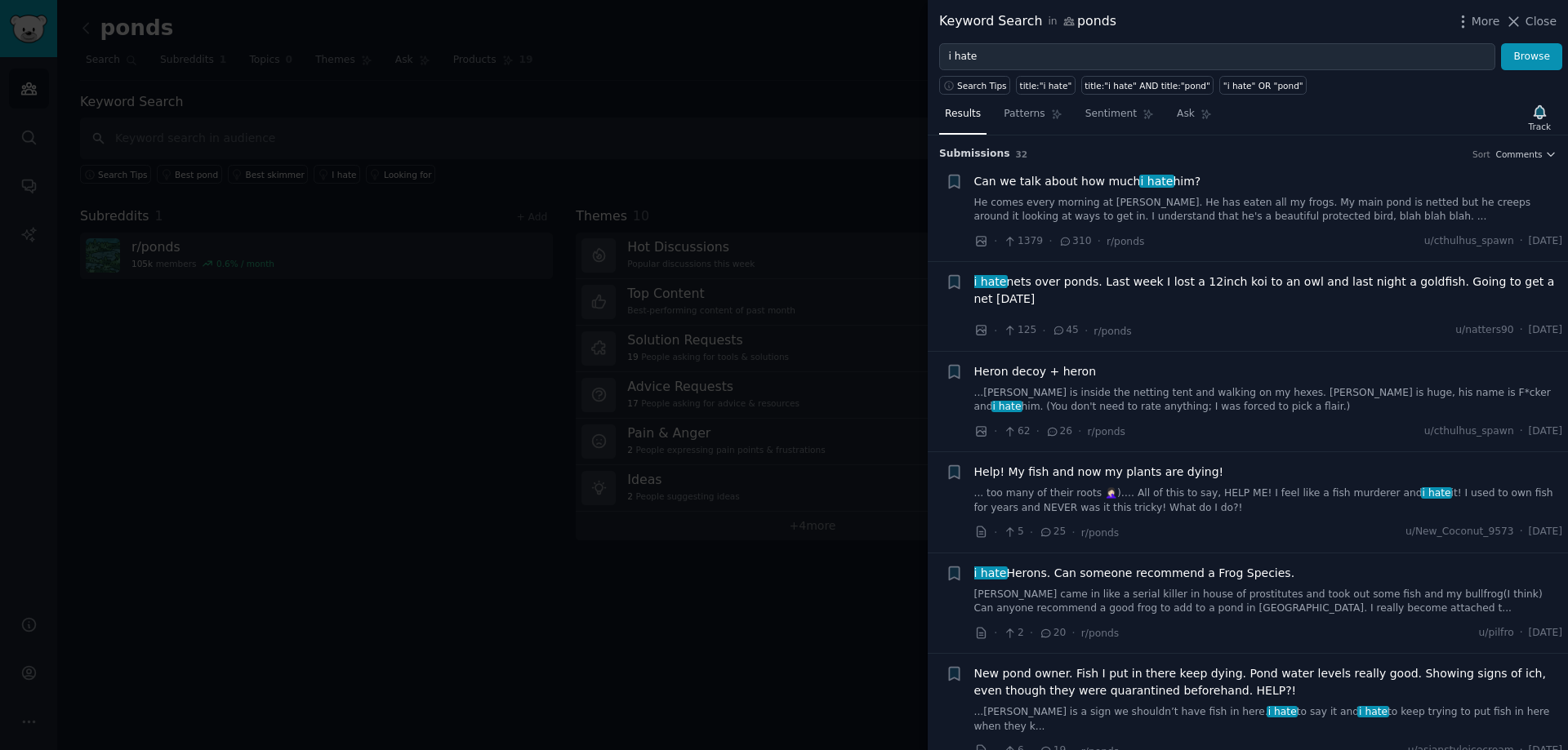
click at [1260, 208] on link "He comes every morning at dawn. He has eaten all my frogs. My main pond is nett…" at bounding box center [1268, 210] width 589 height 29
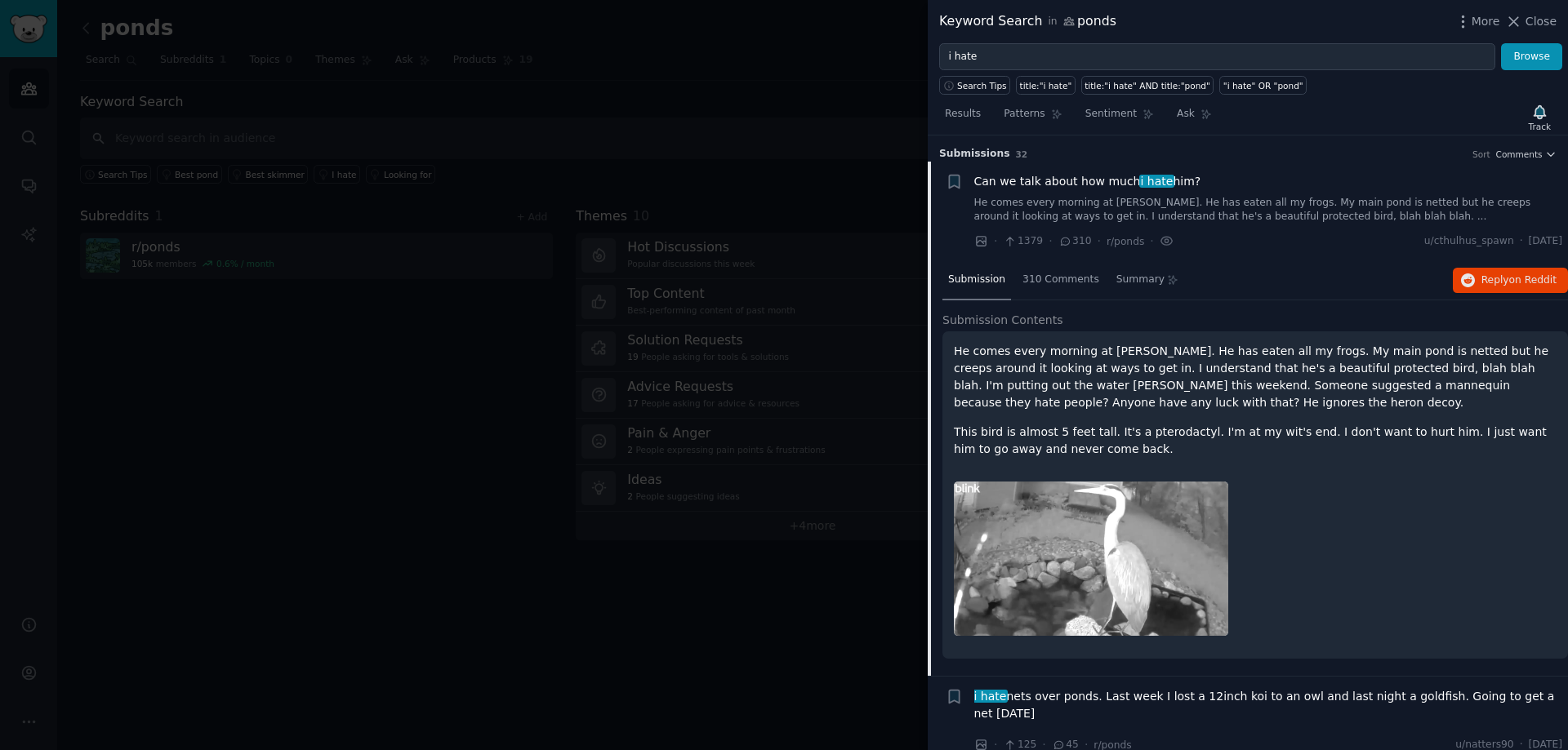
scroll to position [26, 0]
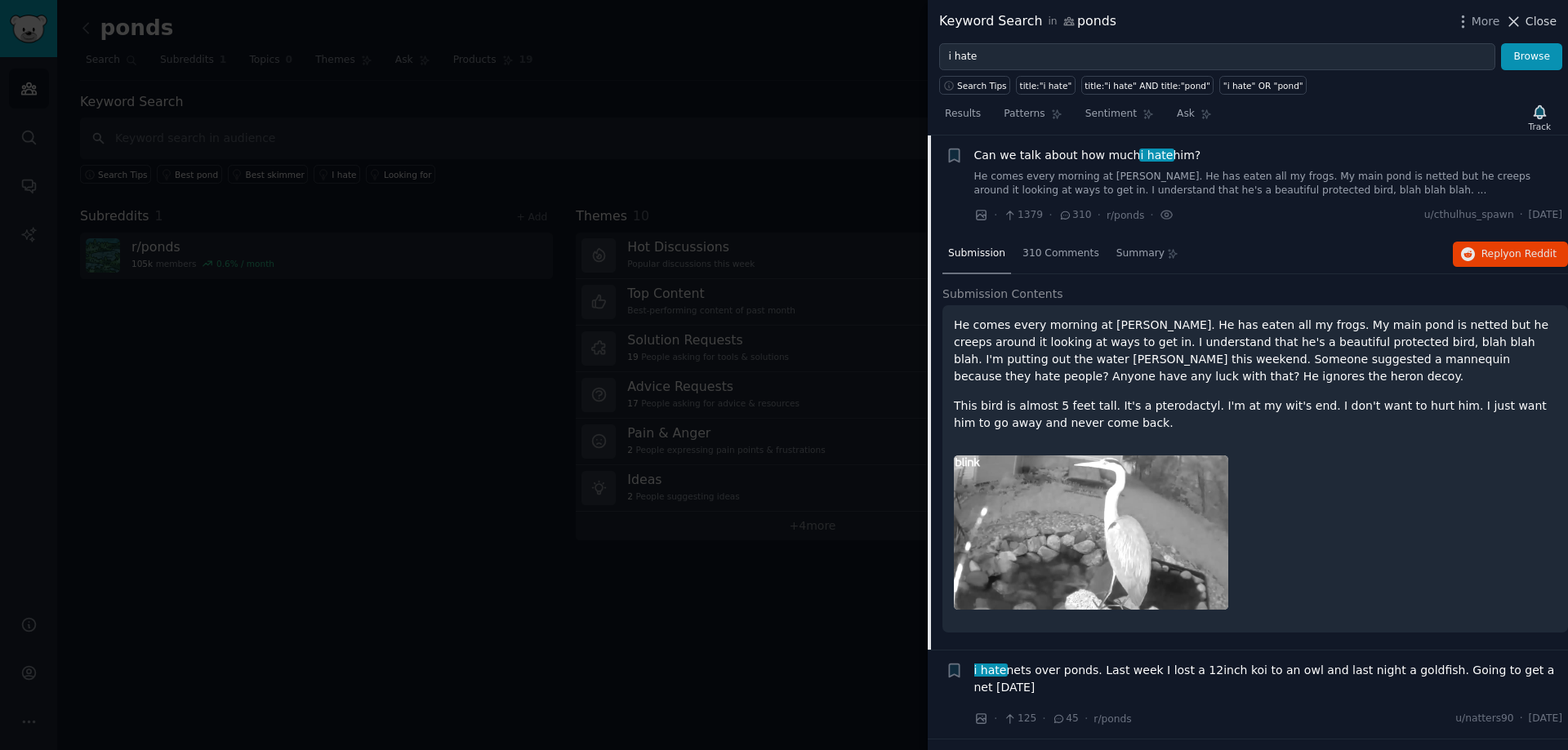
click at [1533, 22] on span "Close" at bounding box center [1540, 21] width 31 height 17
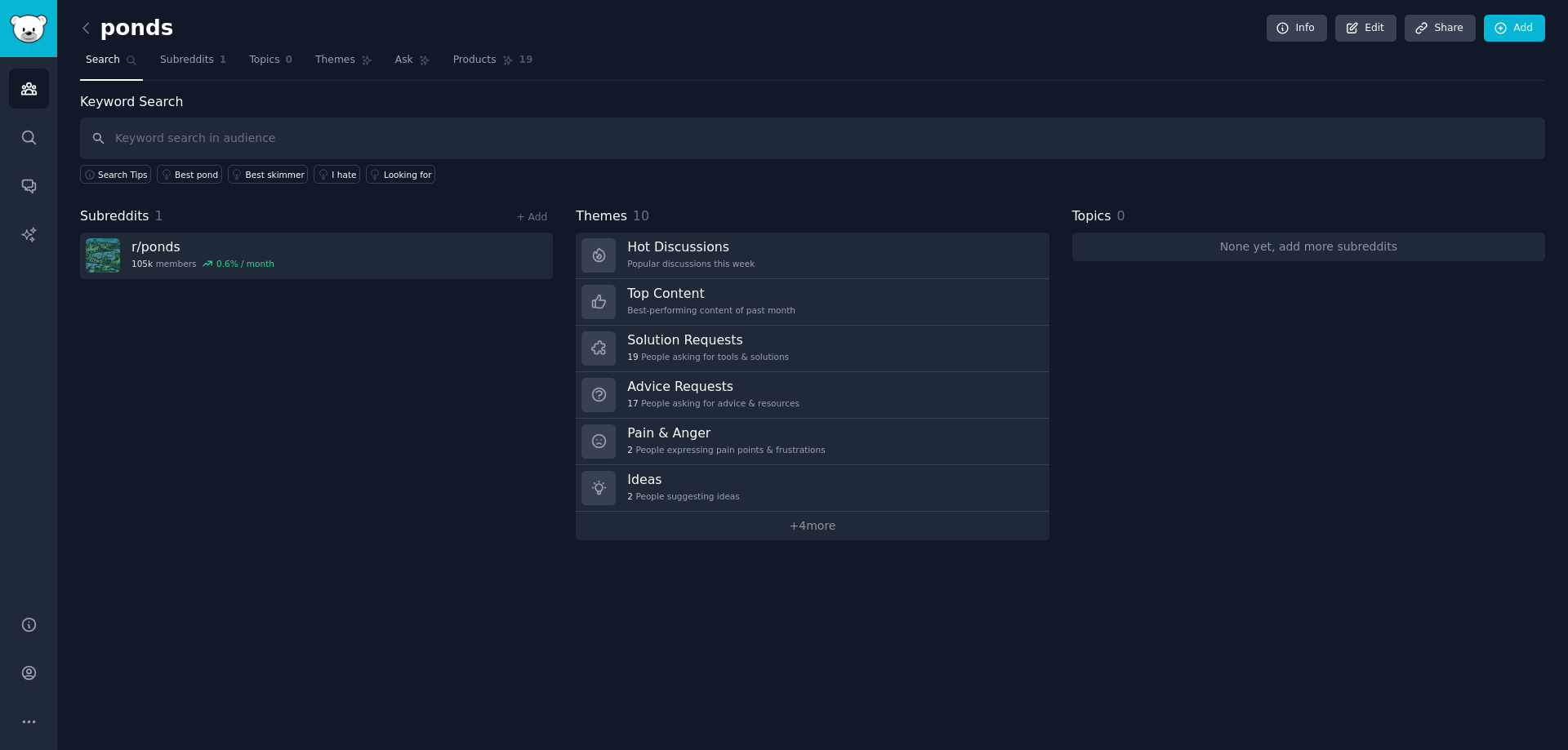
drag, startPoint x: 413, startPoint y: 266, endPoint x: 324, endPoint y: 343, distance: 117.7
click at [324, 343] on div "Subreddits 1 + Add r/ ponds 105k members 0.6 % / month" at bounding box center [317, 373] width 473 height 333
